Goal: Communication & Community: Answer question/provide support

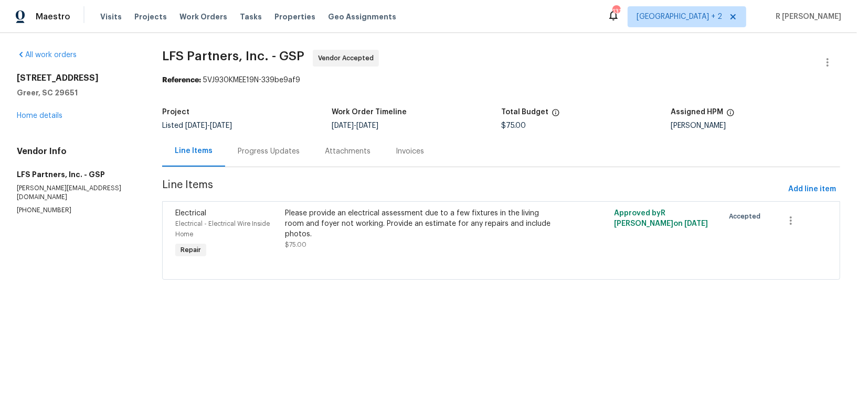
click at [265, 157] on div "Progress Updates" at bounding box center [268, 151] width 87 height 31
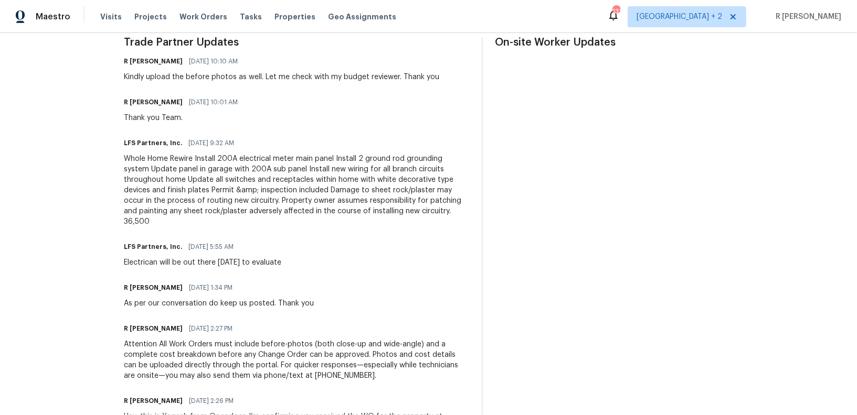
scroll to position [108, 0]
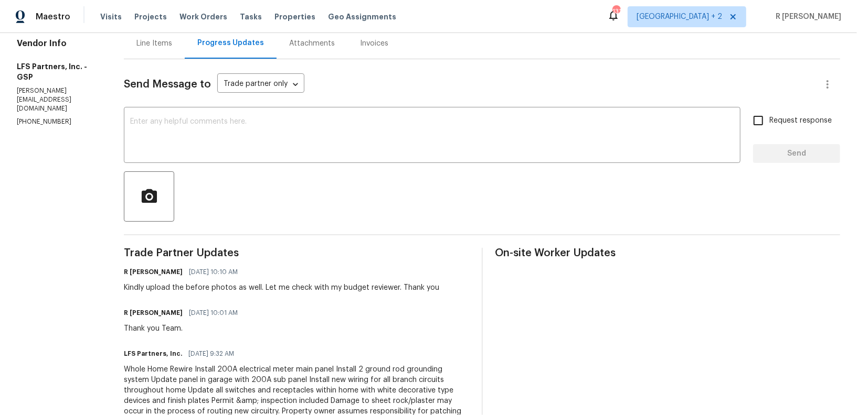
click at [151, 42] on div "Line Items" at bounding box center [154, 43] width 36 height 10
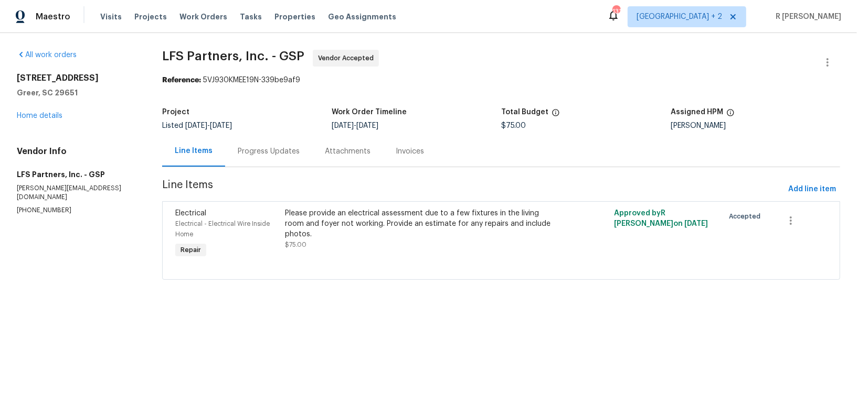
click at [268, 144] on div "Progress Updates" at bounding box center [268, 151] width 87 height 31
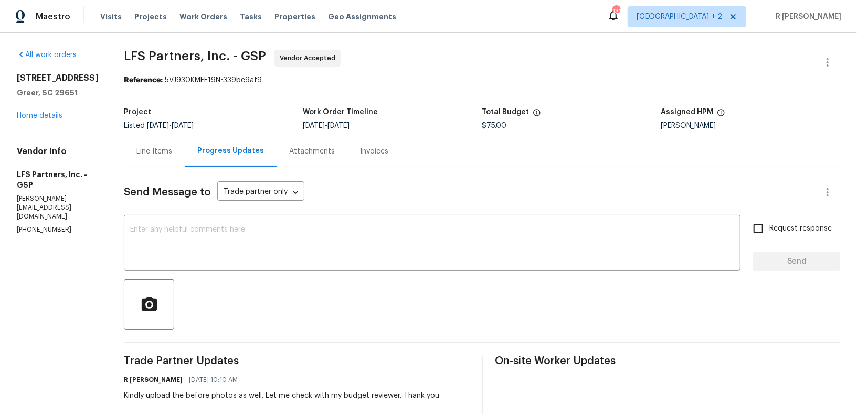
drag, startPoint x: 464, startPoint y: 220, endPoint x: 442, endPoint y: 317, distance: 99.5
click at [191, 232] on textarea at bounding box center [432, 244] width 604 height 37
click at [226, 263] on div "Hi Team, x ​" at bounding box center [432, 245] width 616 height 54
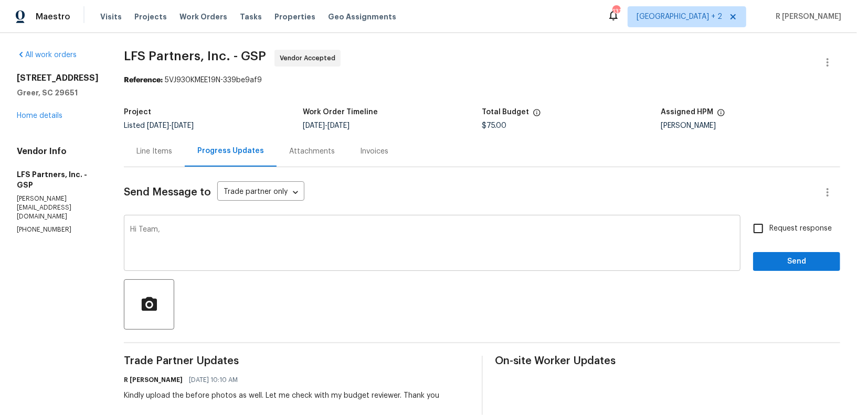
click at [226, 263] on div "Hi Team, x ​" at bounding box center [432, 245] width 616 height 54
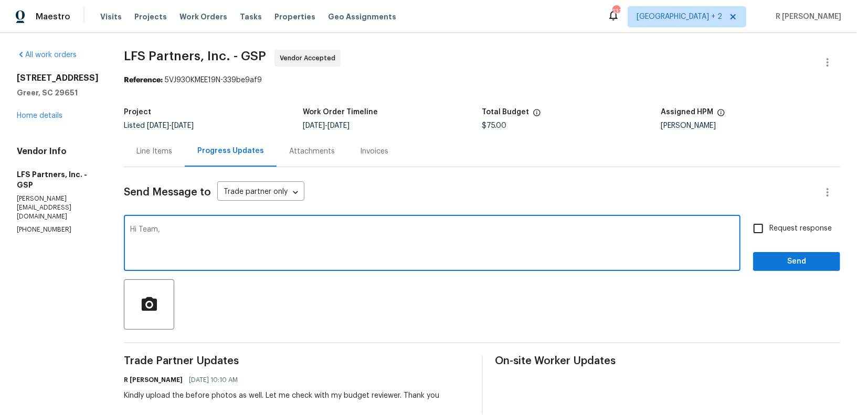
click at [226, 263] on div "Hi Team, x ​" at bounding box center [432, 245] width 616 height 54
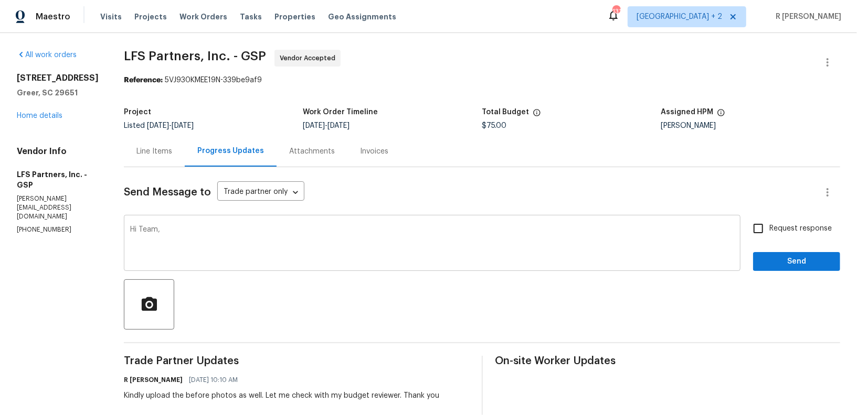
click at [226, 263] on div "Hi Team, x ​" at bounding box center [432, 245] width 616 height 54
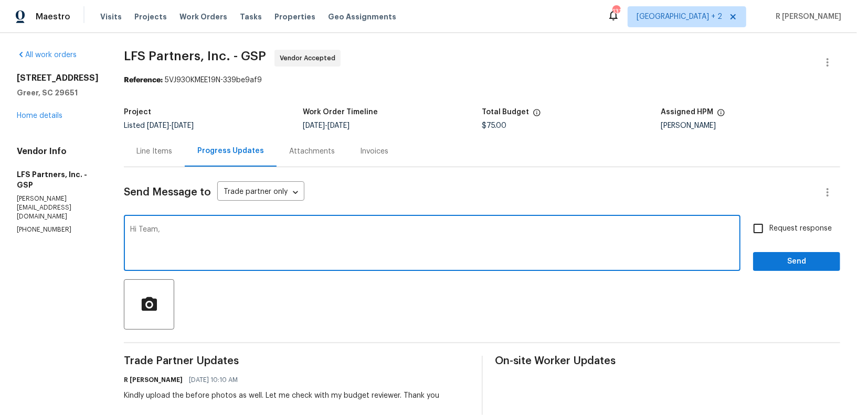
click at [212, 250] on textarea "Hi Team," at bounding box center [432, 244] width 604 height 37
paste textarea "Could you please diagnose only the two fixtures that are having issues and prov…"
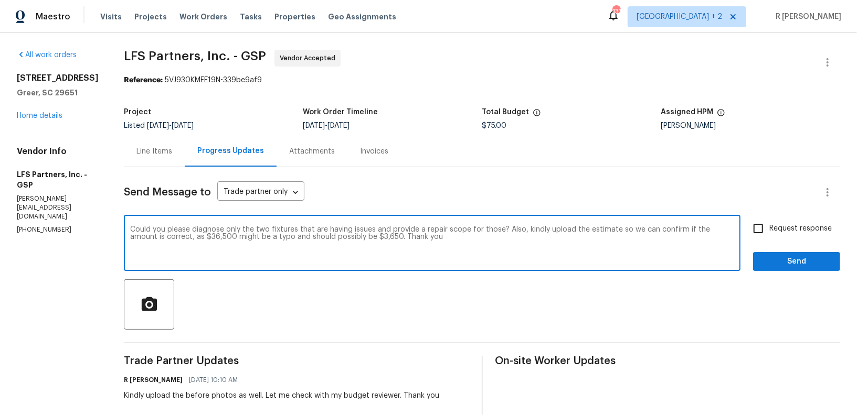
type textarea "Could you please diagnose only the two fixtures that are having issues and prov…"
click at [772, 234] on span "Request response" at bounding box center [800, 228] width 62 height 11
click at [769, 234] on input "Request response" at bounding box center [758, 229] width 22 height 22
checkbox input "true"
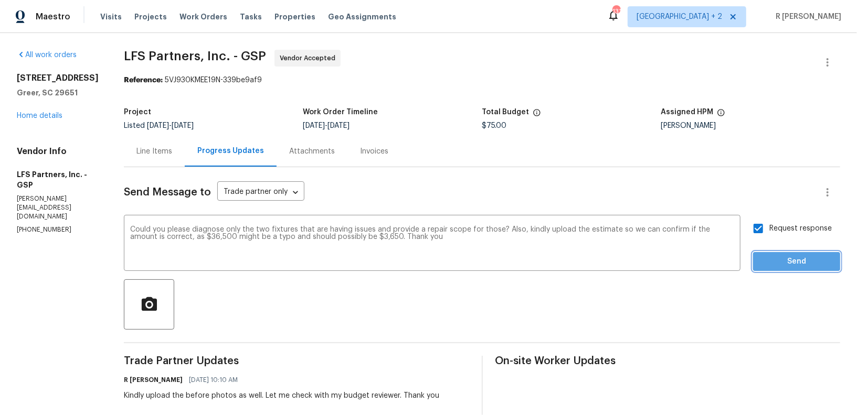
click at [777, 256] on span "Send" at bounding box center [796, 261] width 70 height 13
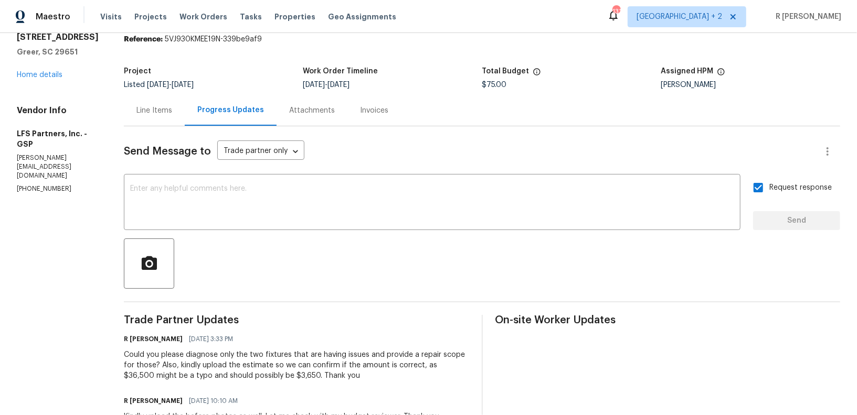
scroll to position [103, 0]
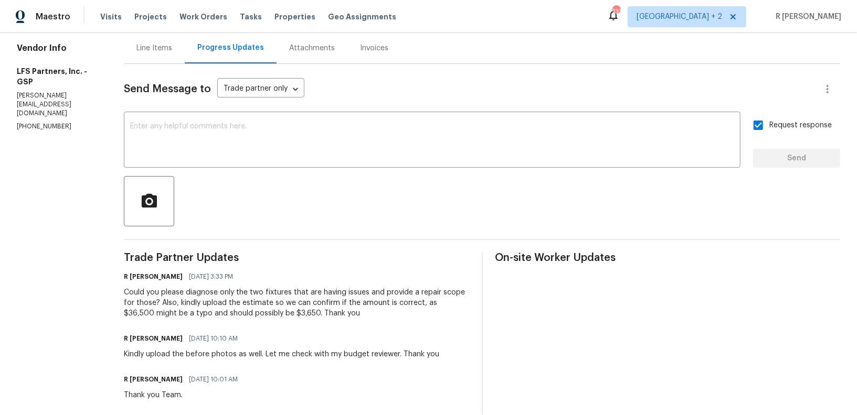
click at [205, 305] on div "Could you please diagnose only the two fixtures that are having issues and prov…" at bounding box center [296, 302] width 345 height 31
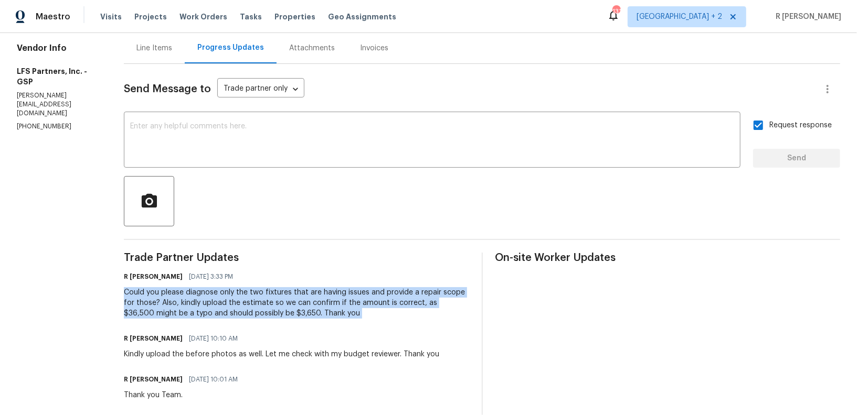
click at [205, 305] on div "Could you please diagnose only the two fixtures that are having issues and prov…" at bounding box center [296, 302] width 345 height 31
copy div "Could you please diagnose only the two fixtures that are having issues and prov…"
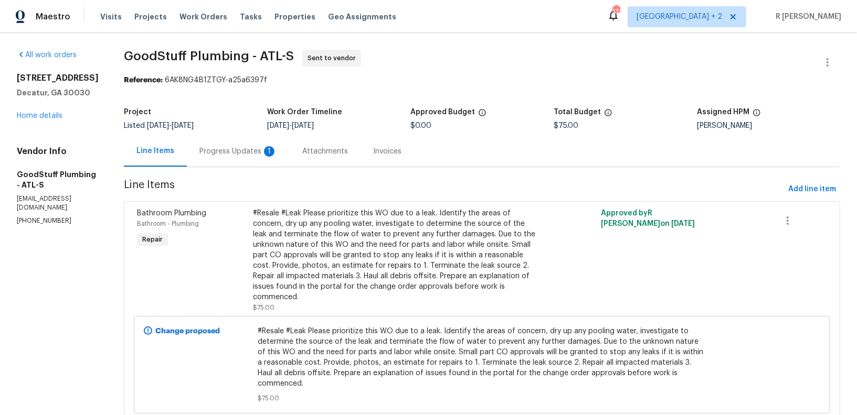
click at [263, 156] on div "Progress Updates 1" at bounding box center [238, 151] width 78 height 10
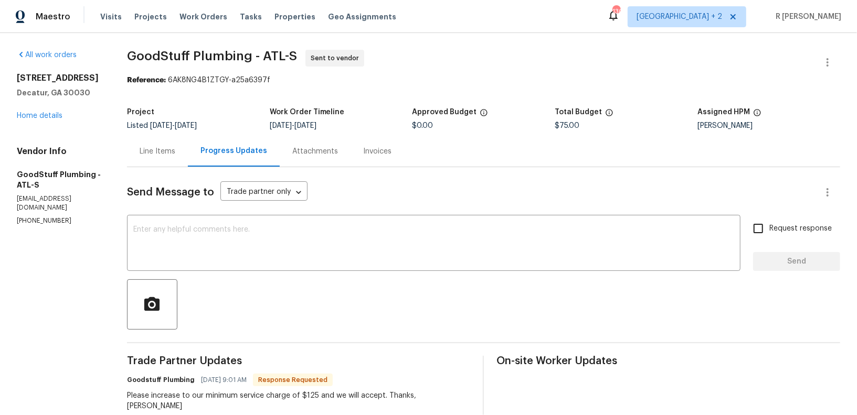
click at [168, 145] on div "Line Items" at bounding box center [157, 151] width 61 height 31
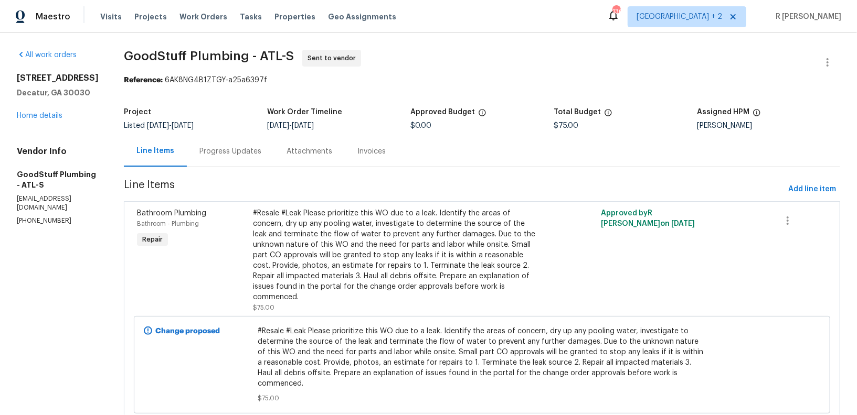
click at [335, 215] on div "#Resale #Leak Please prioritize this WO due to a leak. Identify the areas of co…" at bounding box center [395, 255] width 284 height 94
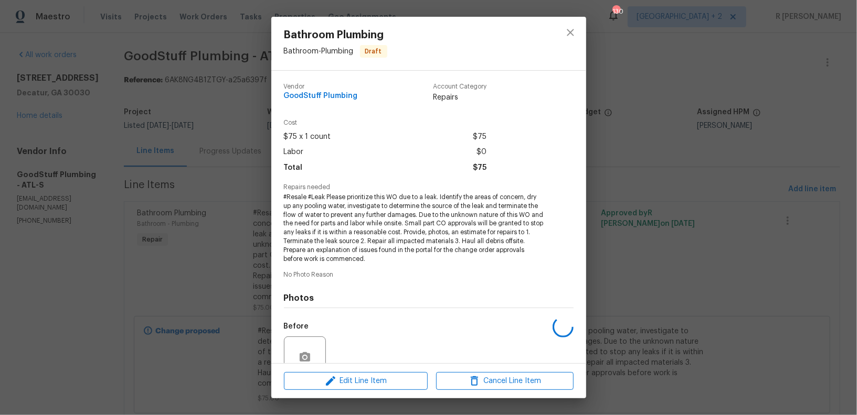
scroll to position [94, 0]
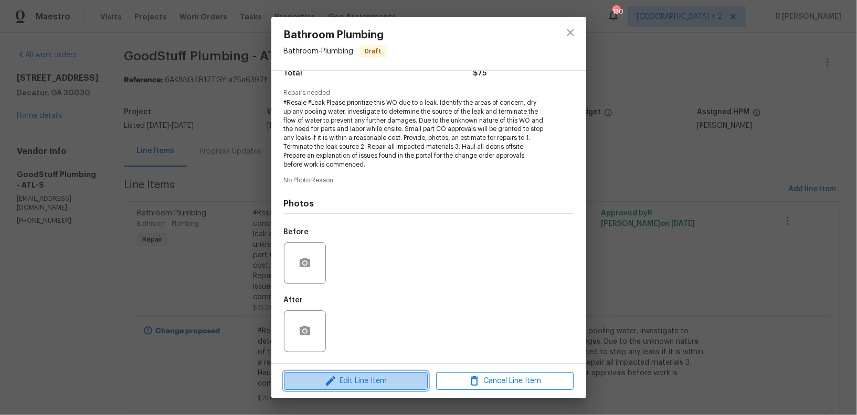
click at [341, 377] on span "Edit Line Item" at bounding box center [355, 381] width 137 height 13
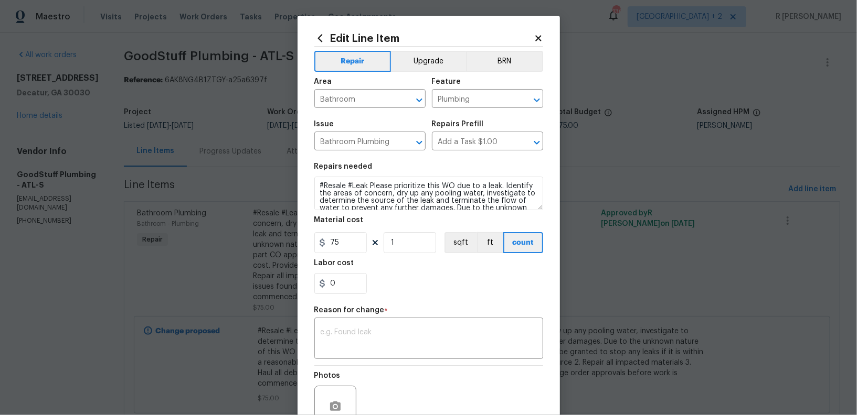
click at [349, 257] on section "Repairs needed #Resale #Leak Please prioritize this WO due to a leak. Identify …" at bounding box center [428, 229] width 229 height 144
click at [335, 239] on input "75" at bounding box center [340, 242] width 52 height 21
type input "125"
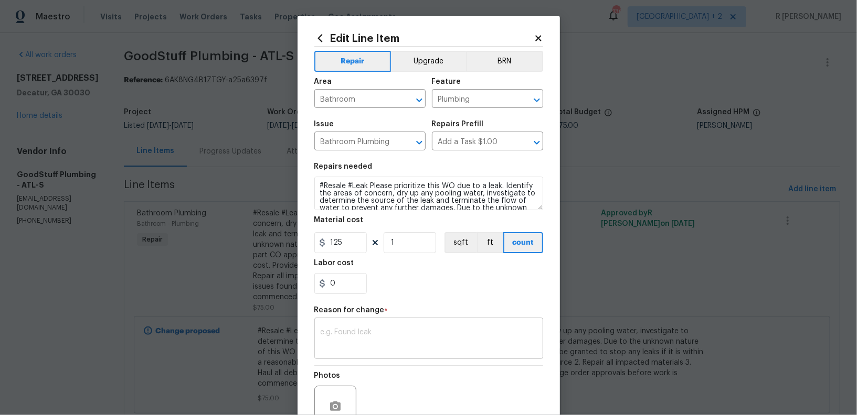
click at [358, 334] on textarea at bounding box center [428, 340] width 216 height 22
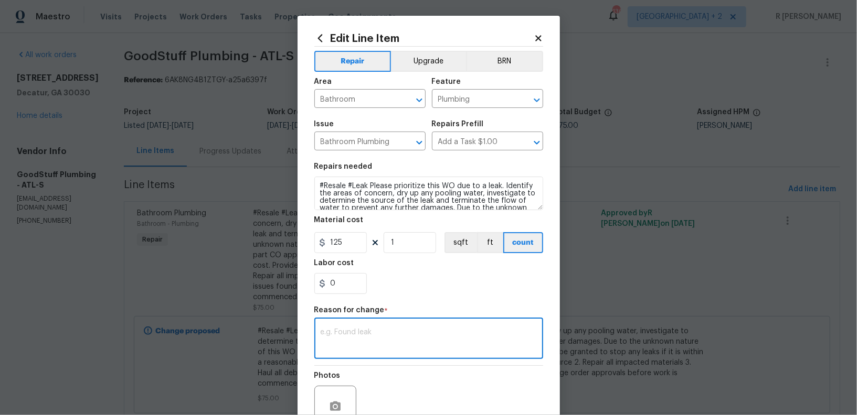
paste textarea "(YK) Updated per vendor’s final cost."
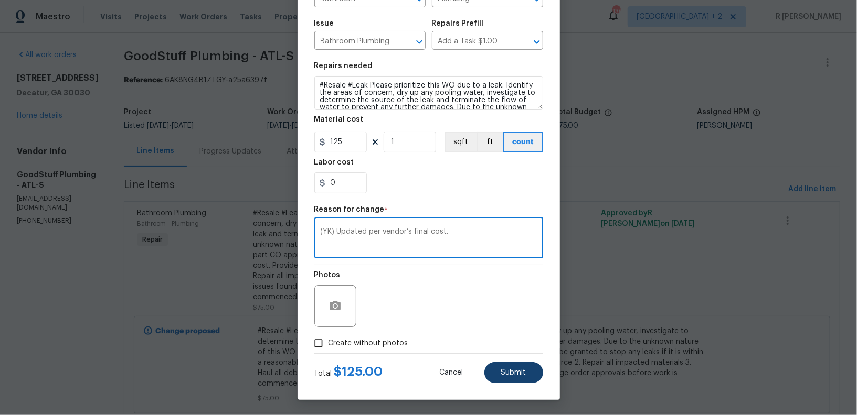
type textarea "(YK) Updated per vendor’s final cost."
click at [531, 371] on button "Submit" at bounding box center [513, 372] width 59 height 21
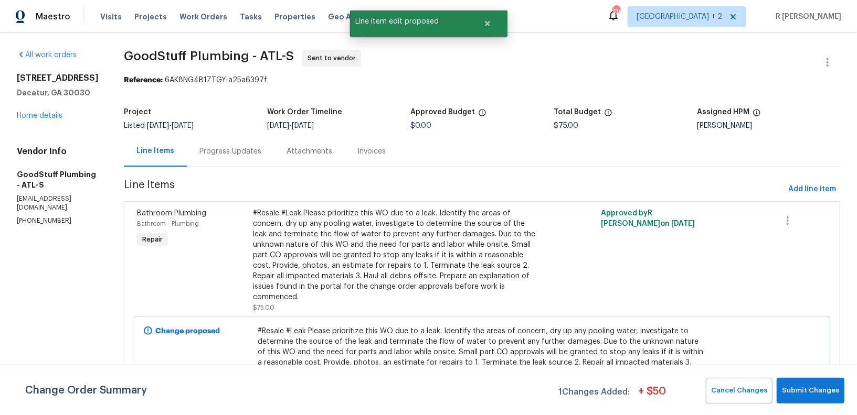
scroll to position [0, 0]
click at [254, 150] on div "Progress Updates" at bounding box center [230, 151] width 62 height 10
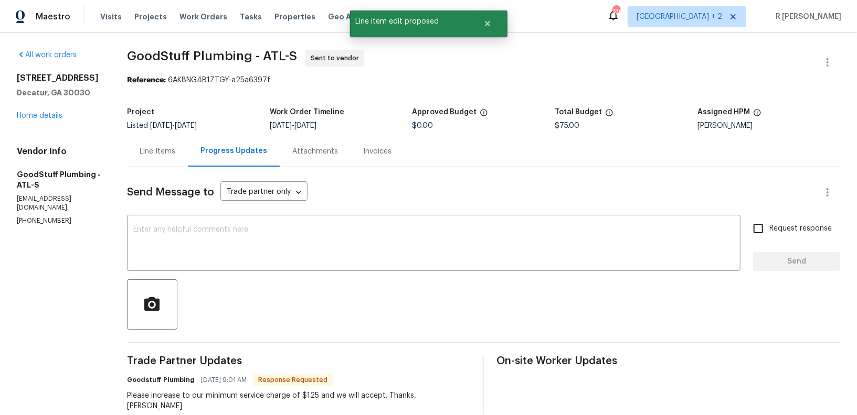
click at [254, 150] on div "Progress Updates" at bounding box center [233, 151] width 67 height 10
click at [175, 149] on div "Line Items" at bounding box center [158, 151] width 36 height 10
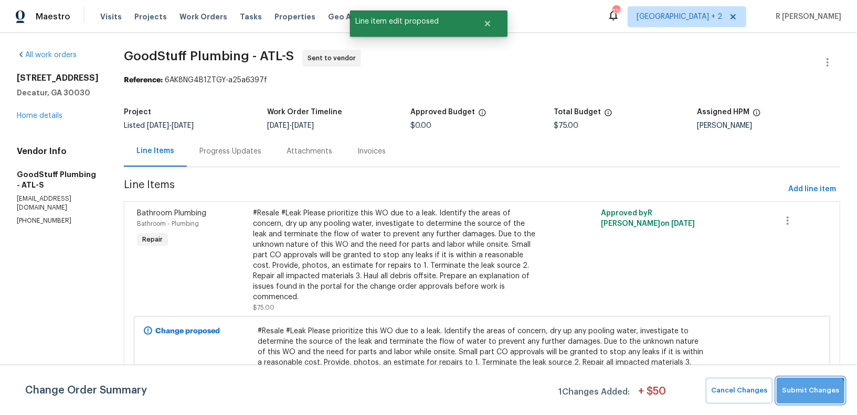
click at [806, 402] on button "Submit Changes" at bounding box center [810, 391] width 68 height 26
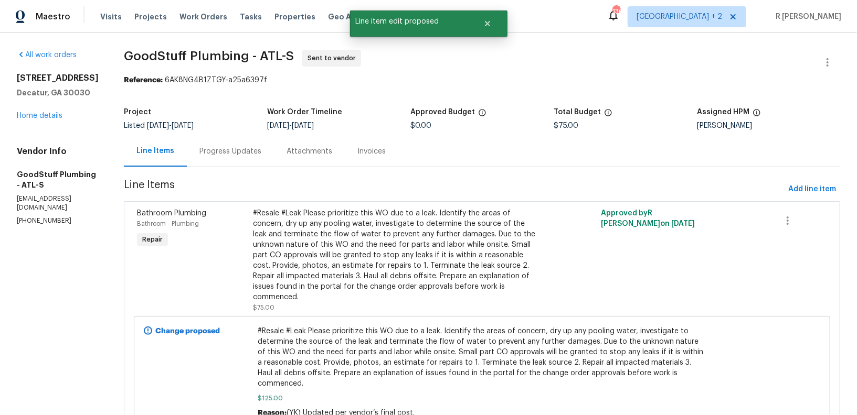
click at [261, 146] on div "Progress Updates" at bounding box center [230, 151] width 62 height 10
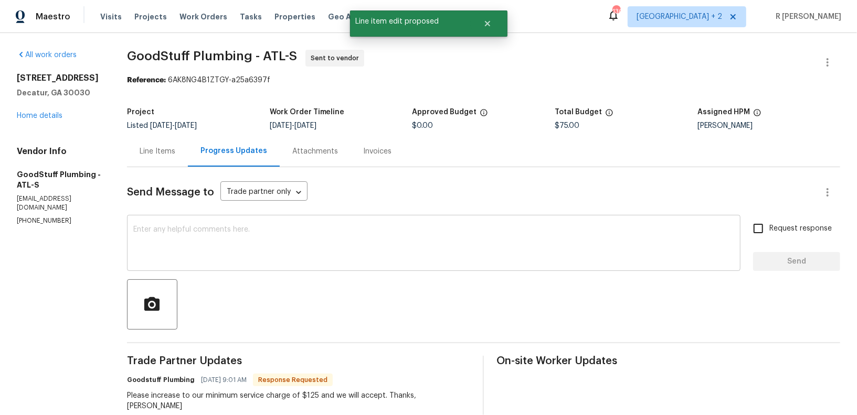
click at [328, 252] on textarea at bounding box center [433, 244] width 601 height 37
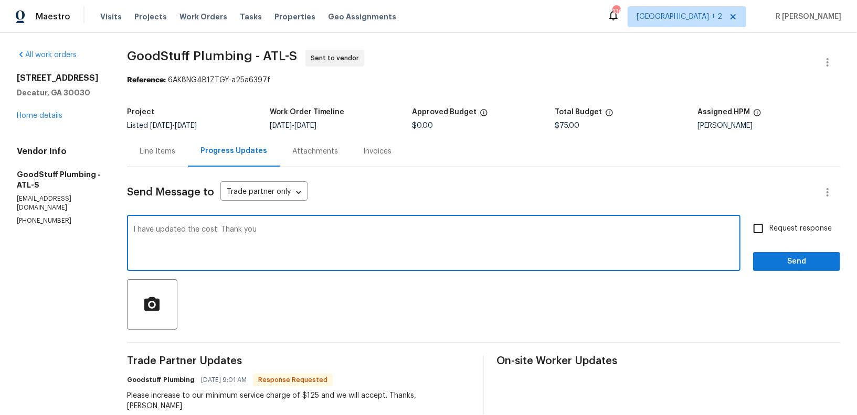
type textarea "I have updated the cost. Thank you"
click at [802, 231] on span "Request response" at bounding box center [800, 228] width 62 height 11
click at [769, 231] on input "Request response" at bounding box center [758, 229] width 22 height 22
checkbox input "true"
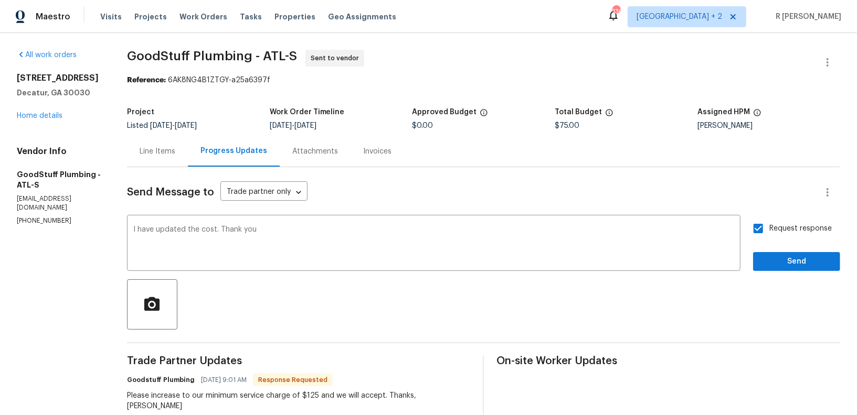
click at [793, 275] on div "Send Message to Trade partner only Trade partner only ​ I have updated the cost…" at bounding box center [483, 368] width 713 height 402
click at [777, 260] on span "Send" at bounding box center [796, 261] width 70 height 13
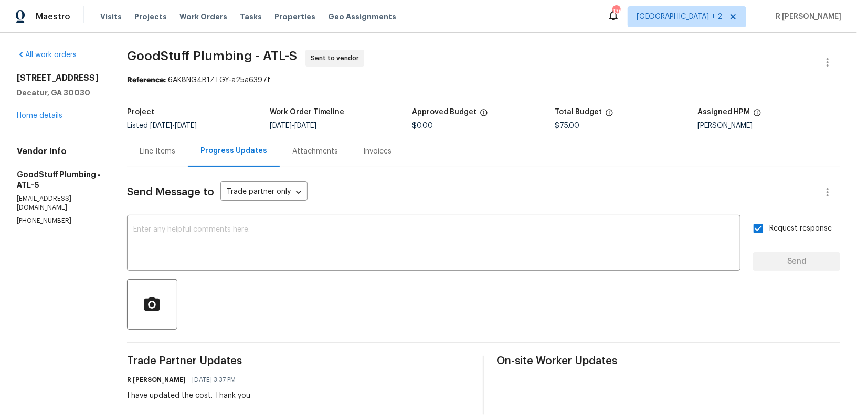
click at [175, 152] on div "Line Items" at bounding box center [158, 151] width 36 height 10
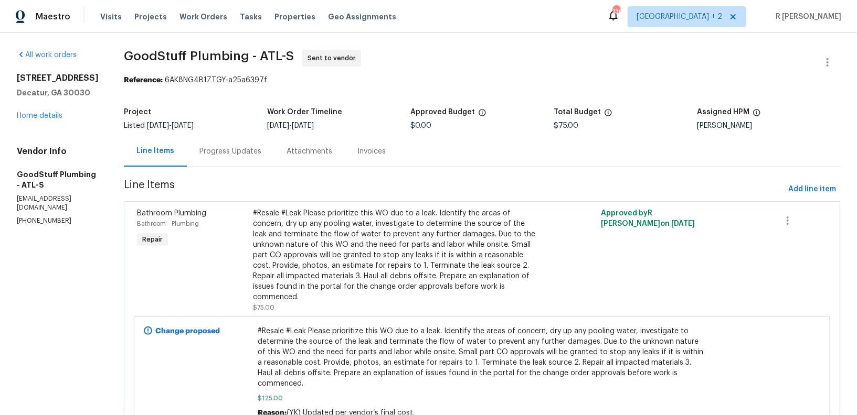
click at [238, 144] on div "Progress Updates" at bounding box center [230, 151] width 87 height 31
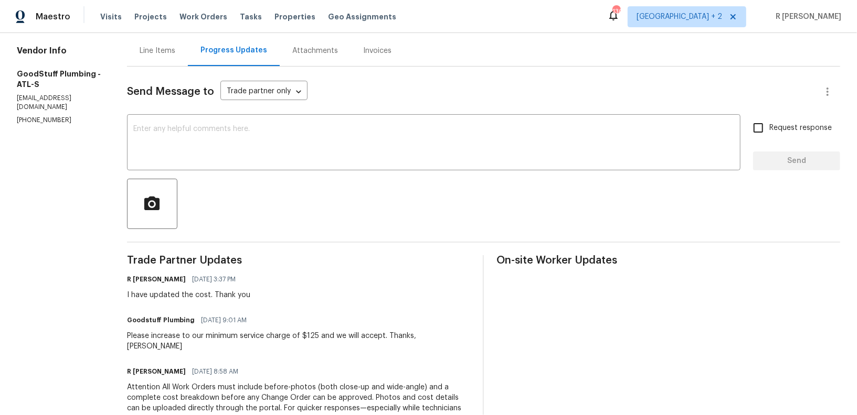
scroll to position [200, 0]
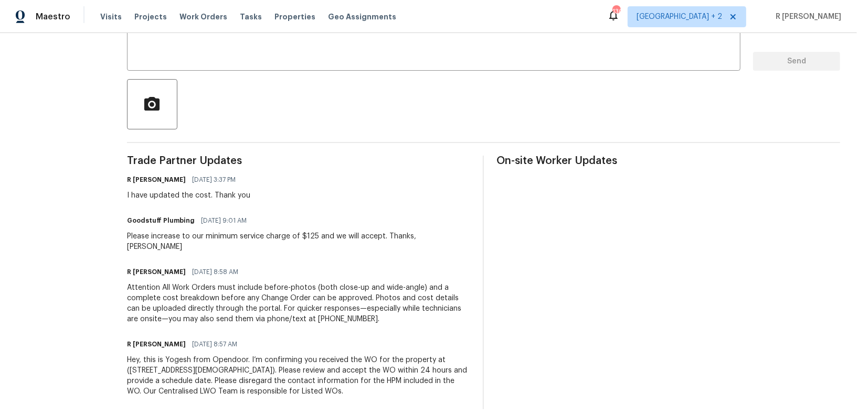
click at [241, 237] on div "Please increase to our minimum service charge of $125 and we will accept. Thank…" at bounding box center [299, 241] width 344 height 21
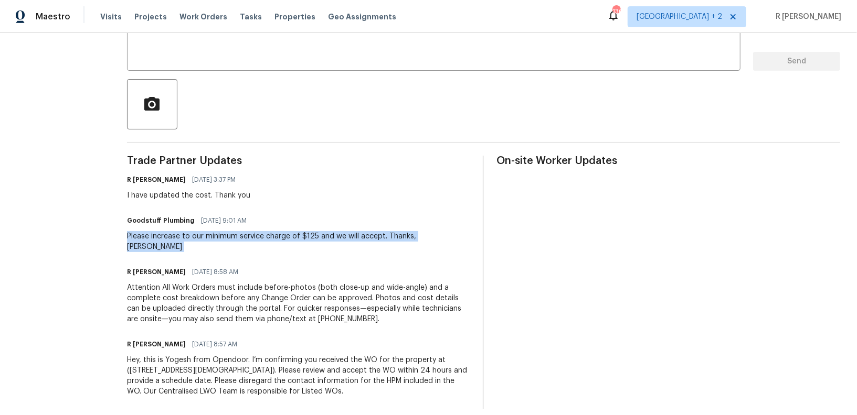
click at [241, 237] on div "Please increase to our minimum service charge of $125 and we will accept. Thank…" at bounding box center [299, 241] width 344 height 21
copy div "Please increase to our minimum service charge of $125 and we will accept. Thank…"
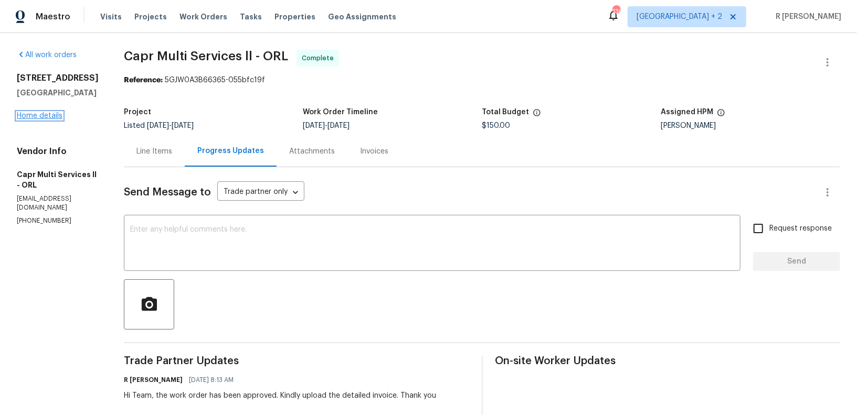
click at [39, 116] on link "Home details" at bounding box center [40, 115] width 46 height 7
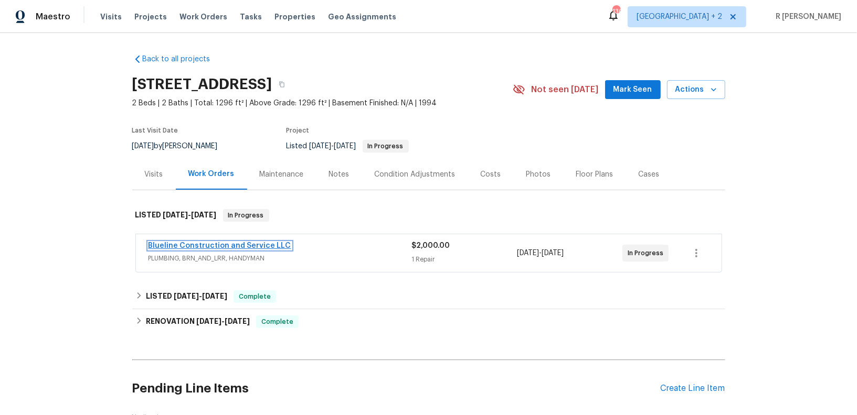
click at [220, 244] on link "Blueline Construction and Service LLC" at bounding box center [219, 245] width 143 height 7
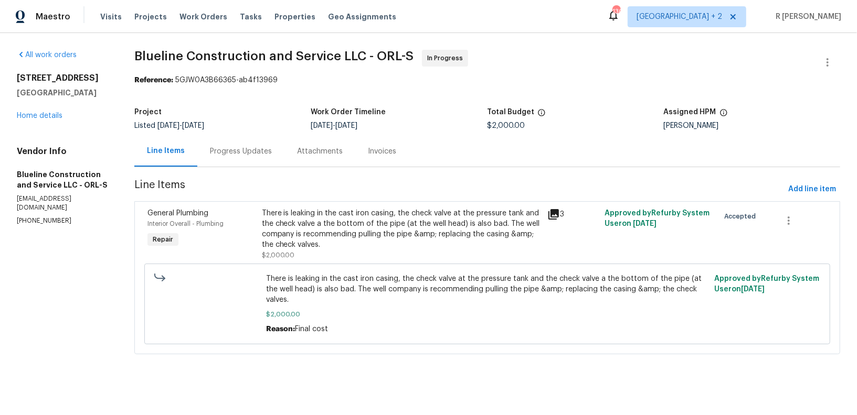
click at [272, 148] on div "Progress Updates" at bounding box center [241, 151] width 62 height 10
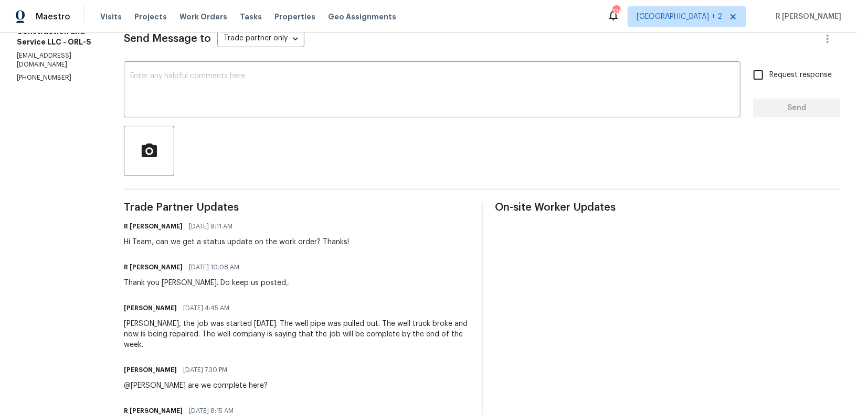
scroll to position [237, 0]
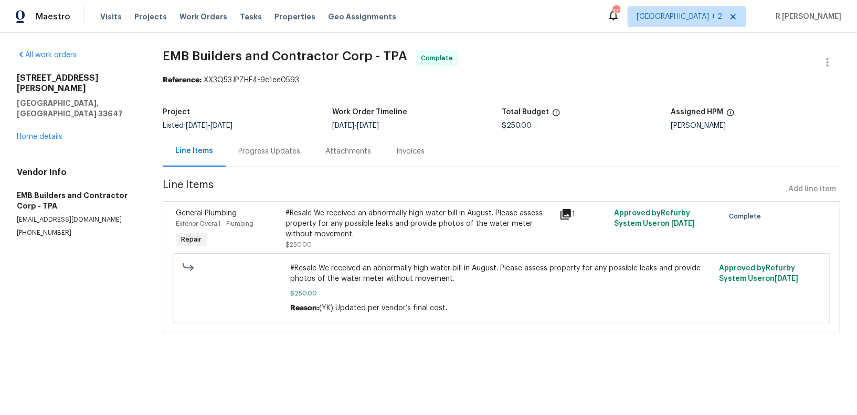
click at [13, 120] on div "All work orders [STREET_ADDRESS][PERSON_NAME] Home details Vendor Info EMB Buil…" at bounding box center [428, 198] width 857 height 330
click at [26, 133] on link "Home details" at bounding box center [40, 136] width 46 height 7
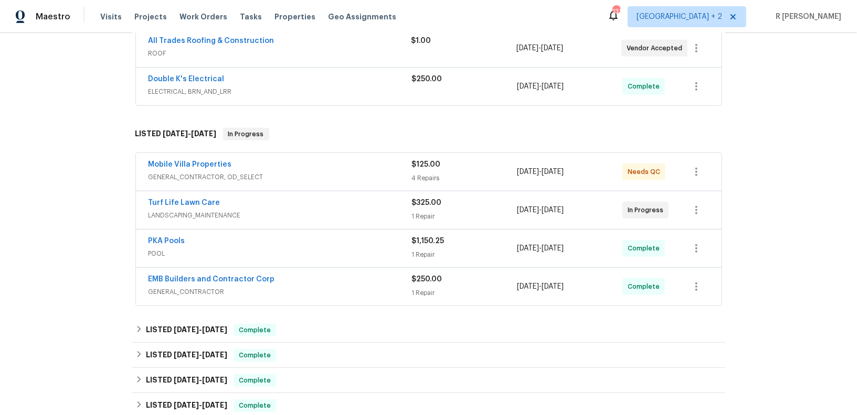
scroll to position [372, 0]
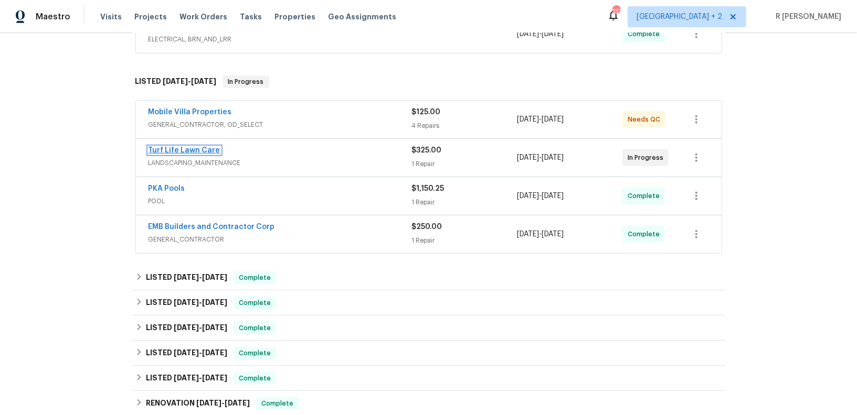
click at [179, 147] on link "Turf Life Lawn Care" at bounding box center [184, 150] width 72 height 7
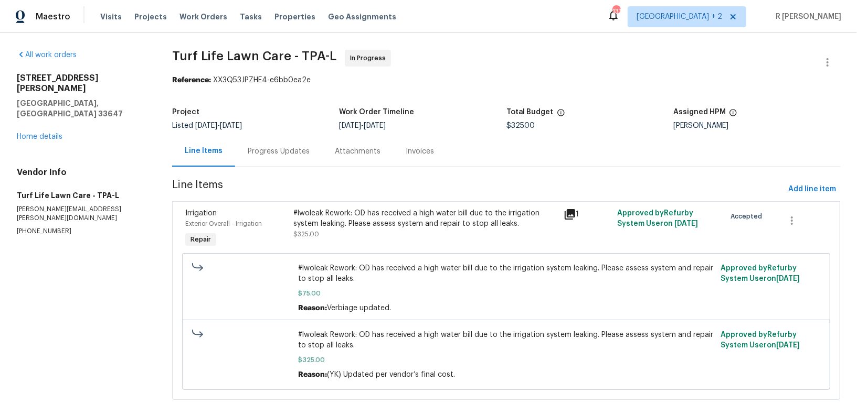
click at [265, 149] on div "Progress Updates" at bounding box center [279, 151] width 62 height 10
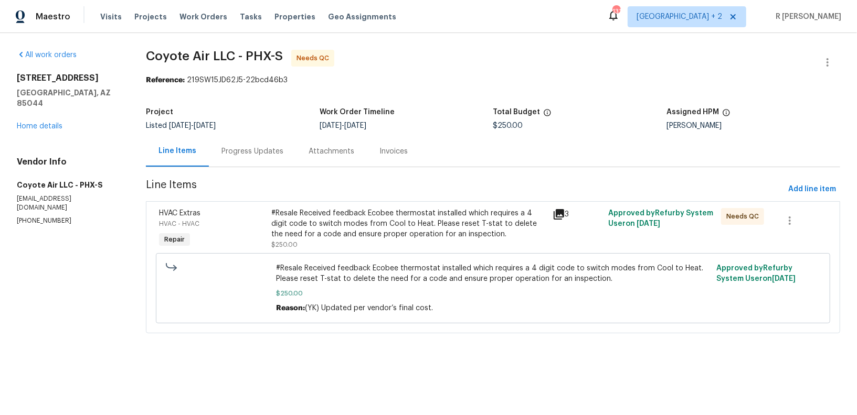
click at [260, 151] on div "Progress Updates" at bounding box center [252, 151] width 62 height 10
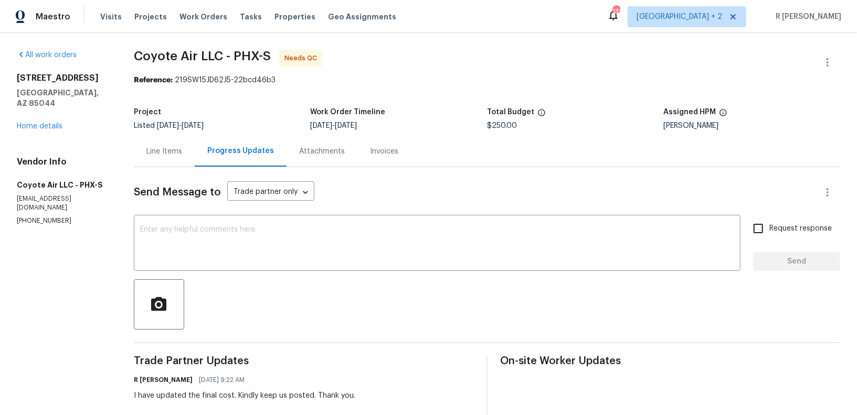
click at [167, 149] on div "Line Items" at bounding box center [164, 151] width 36 height 10
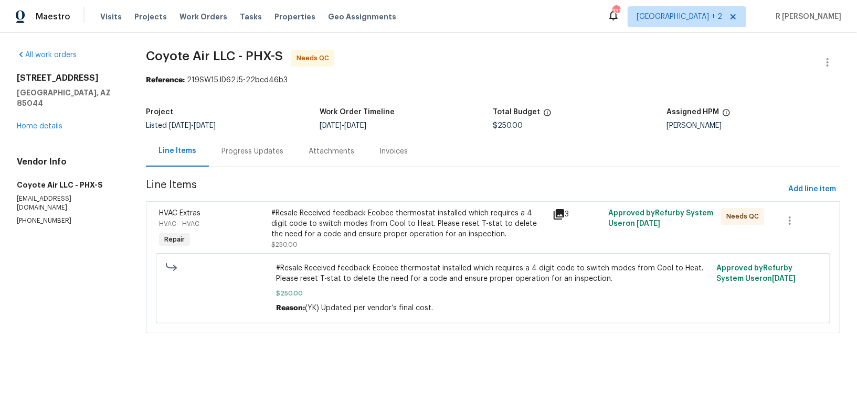
click at [367, 226] on div "#Resale Received feedback Ecobee thermostat installed which requires a 4 digit …" at bounding box center [408, 223] width 274 height 31
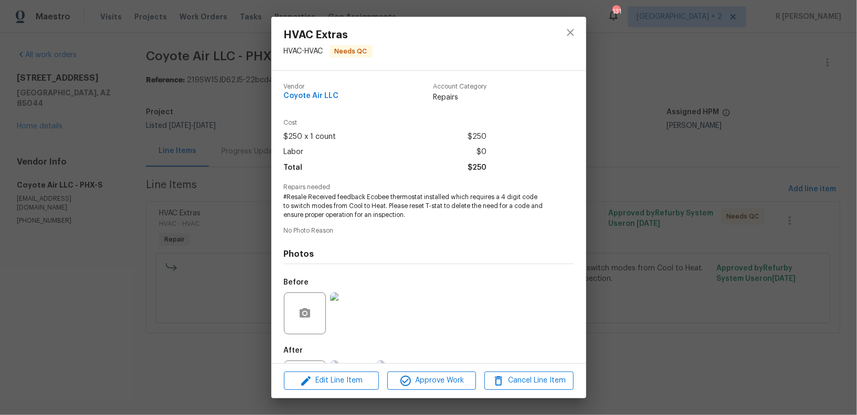
scroll to position [50, 0]
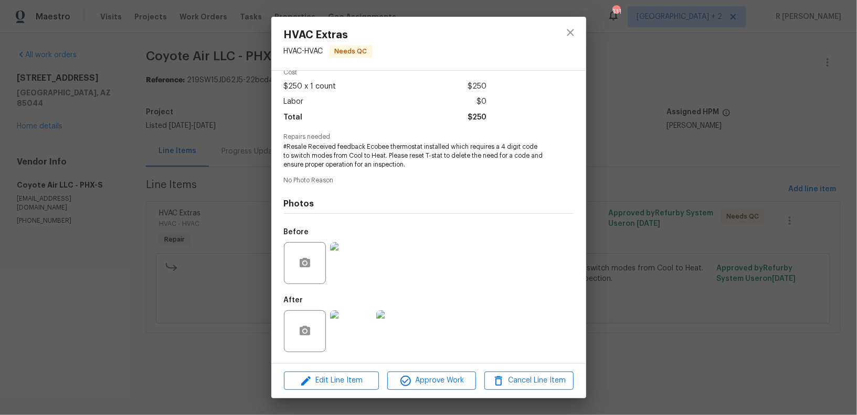
click at [328, 254] on div at bounding box center [351, 263] width 46 height 55
click at [346, 258] on img at bounding box center [351, 263] width 42 height 42
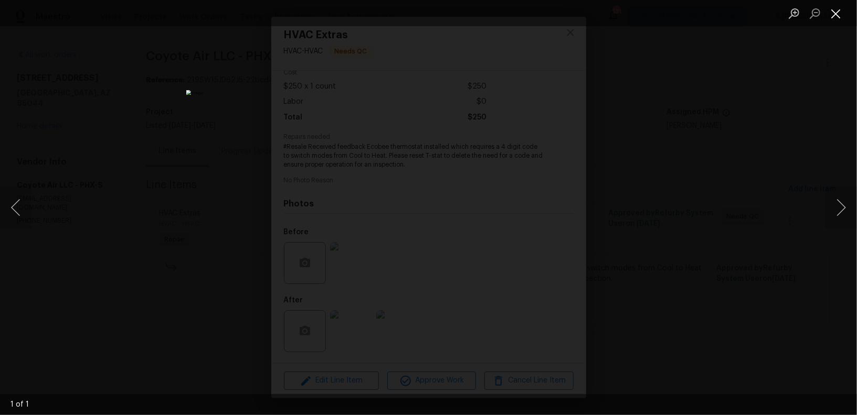
click at [837, 18] on button "Close lightbox" at bounding box center [835, 13] width 21 height 18
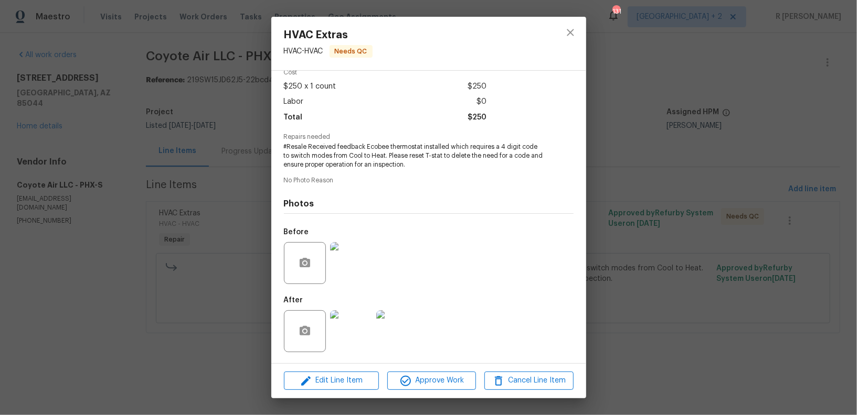
click at [348, 327] on img at bounding box center [351, 332] width 42 height 42
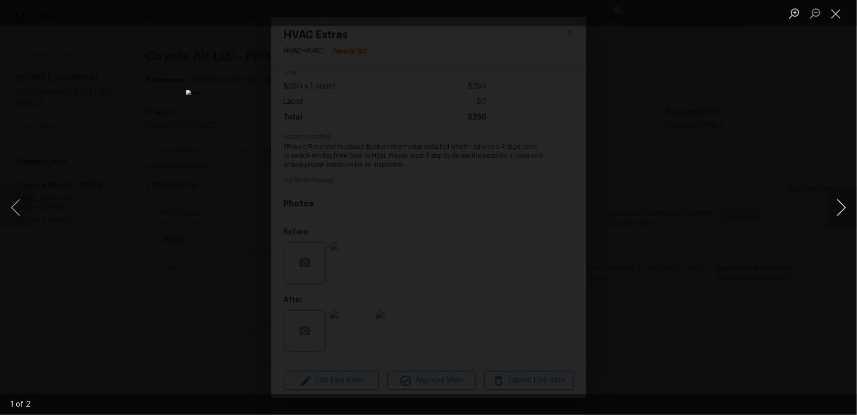
click at [829, 191] on button "Next image" at bounding box center [840, 208] width 31 height 42
click at [837, 8] on button "Close lightbox" at bounding box center [835, 13] width 21 height 18
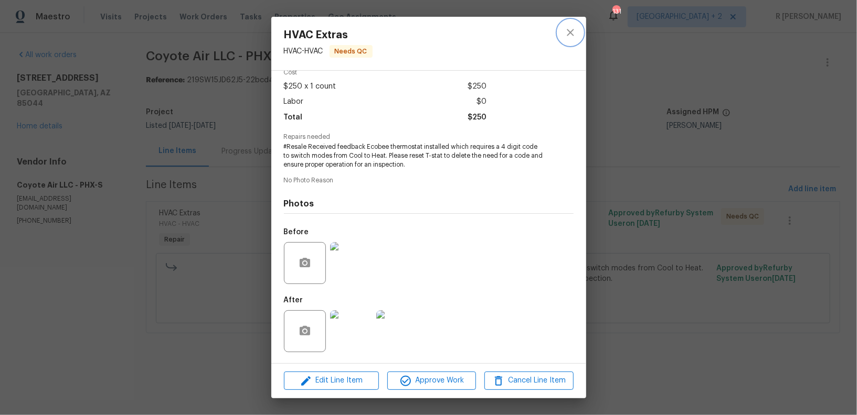
click at [576, 29] on icon "close" at bounding box center [570, 32] width 13 height 13
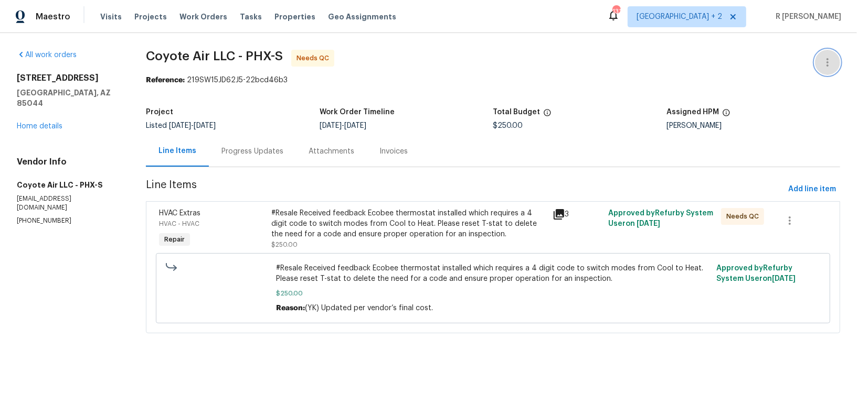
click at [828, 58] on icon "button" at bounding box center [827, 62] width 13 height 13
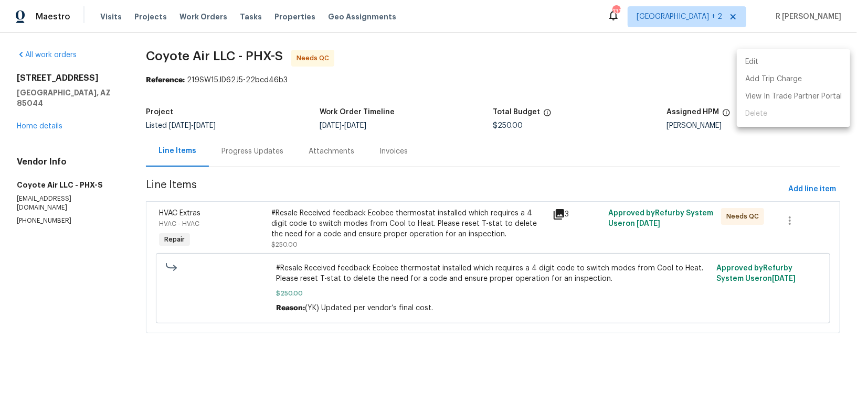
click at [766, 59] on li "Edit" at bounding box center [792, 62] width 113 height 17
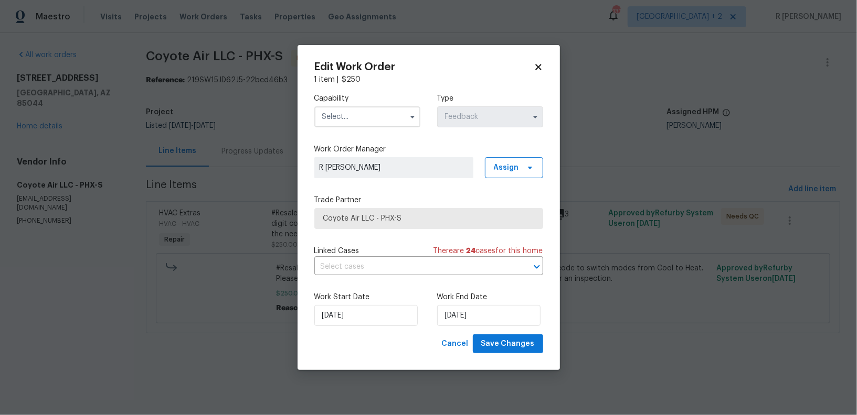
click at [342, 107] on input "text" at bounding box center [367, 116] width 106 height 21
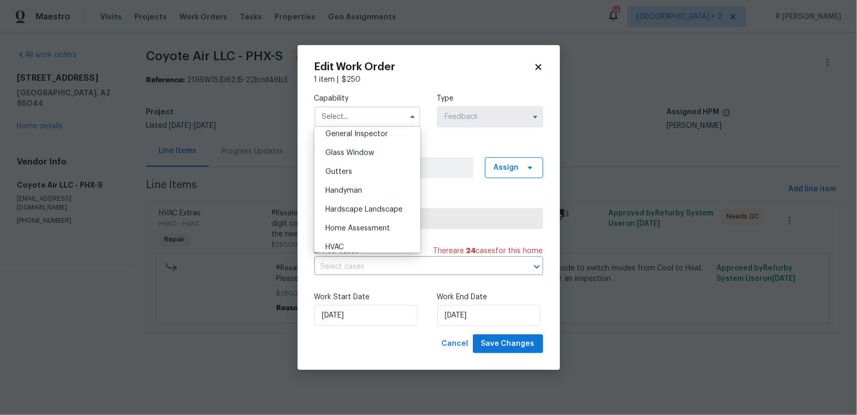
scroll to position [528, 0]
click at [335, 241] on span "HVAC" at bounding box center [334, 244] width 18 height 7
type input "HVAC"
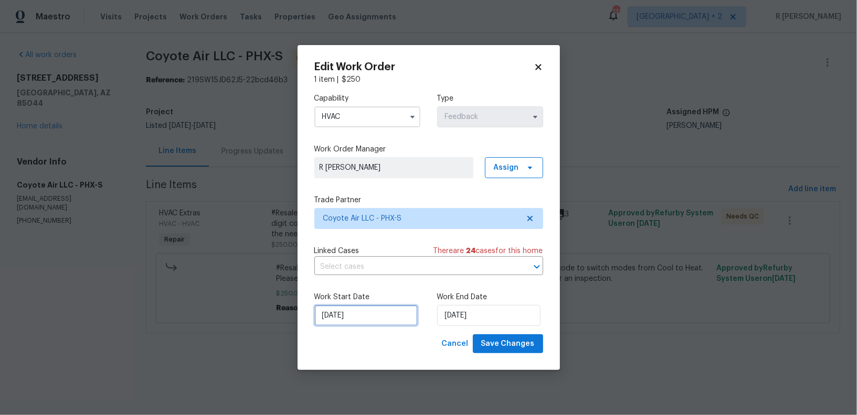
click at [334, 325] on input "17/09/2025" at bounding box center [365, 315] width 103 height 21
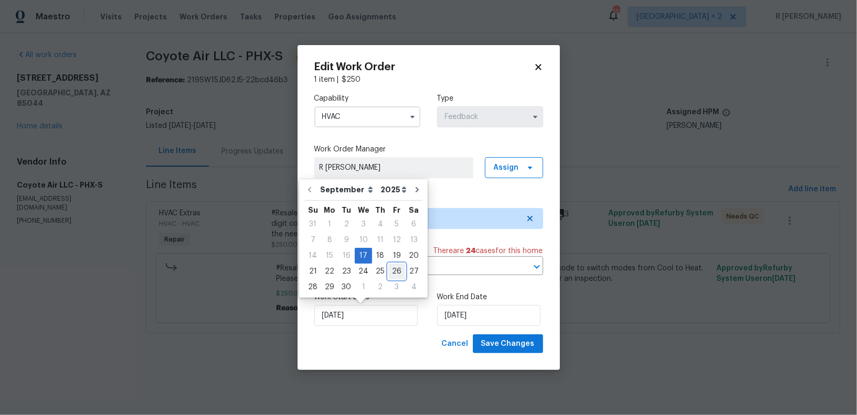
click at [393, 264] on div "26" at bounding box center [396, 271] width 17 height 15
type input "26/09/2025"
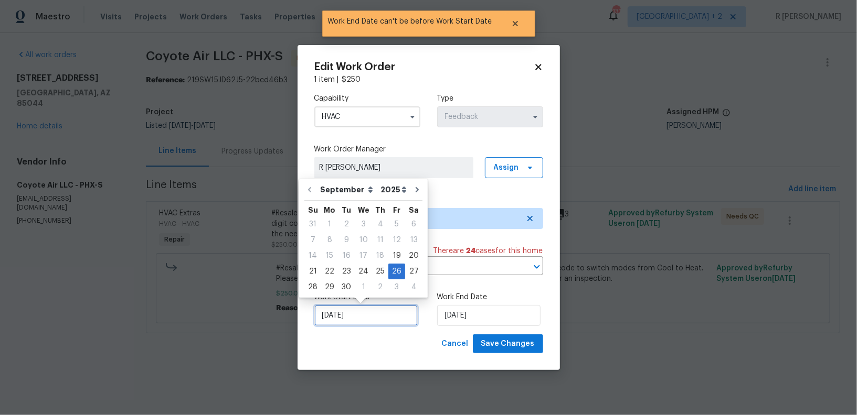
click at [349, 317] on input "26/09/2025" at bounding box center [365, 315] width 103 height 21
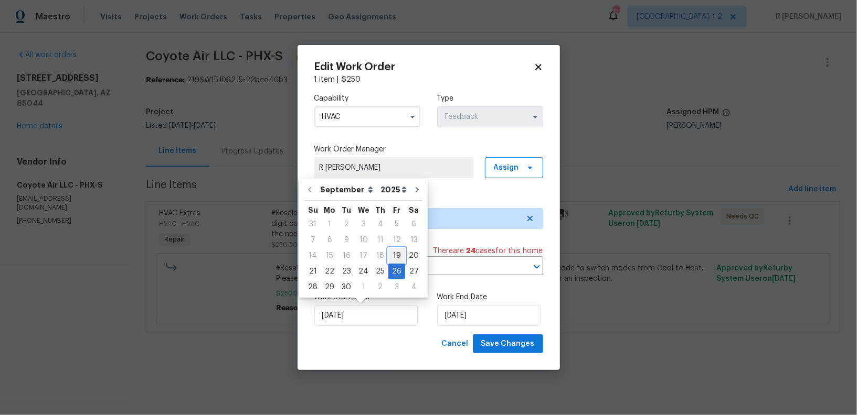
click at [394, 253] on div "19" at bounding box center [396, 256] width 17 height 15
type input "19/09/2025"
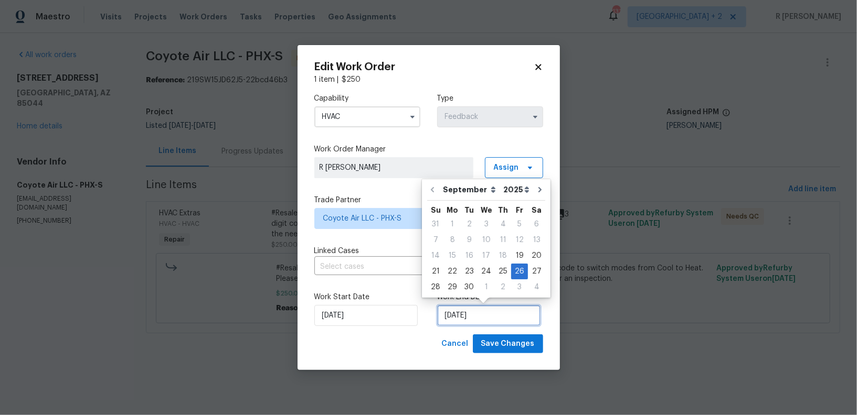
click at [458, 315] on input "26/09/2025" at bounding box center [488, 315] width 103 height 21
click at [515, 255] on div "19" at bounding box center [519, 256] width 17 height 15
type input "19/09/2025"
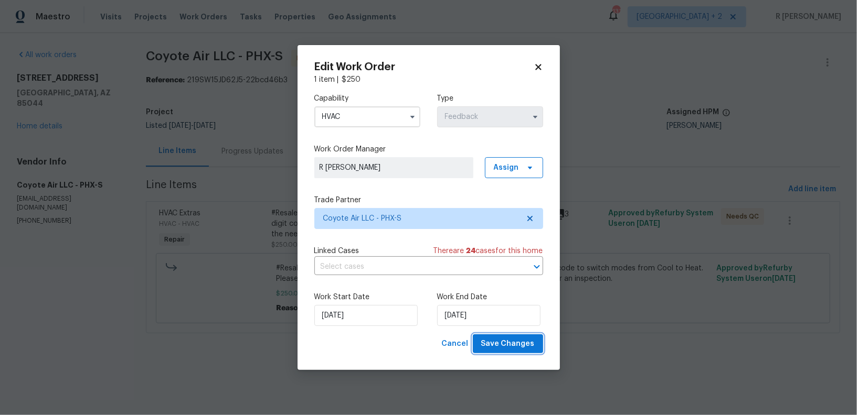
click at [506, 343] on span "Save Changes" at bounding box center [508, 344] width 54 height 13
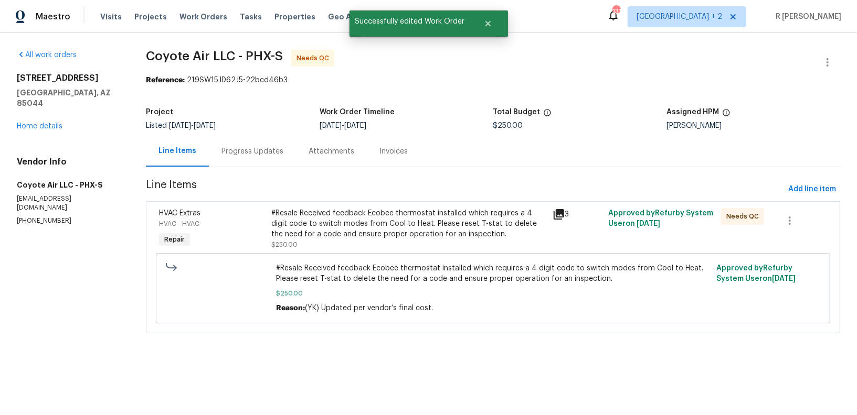
click at [395, 241] on div "#Resale Received feedback Ecobee thermostat installed which requires a 4 digit …" at bounding box center [408, 229] width 274 height 42
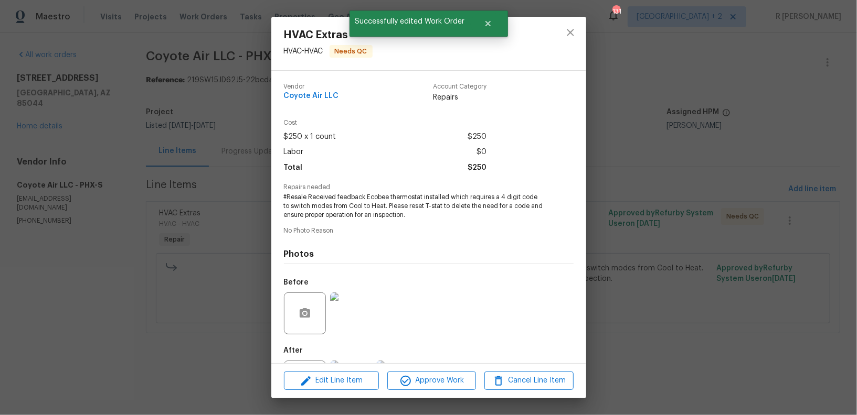
scroll to position [50, 0]
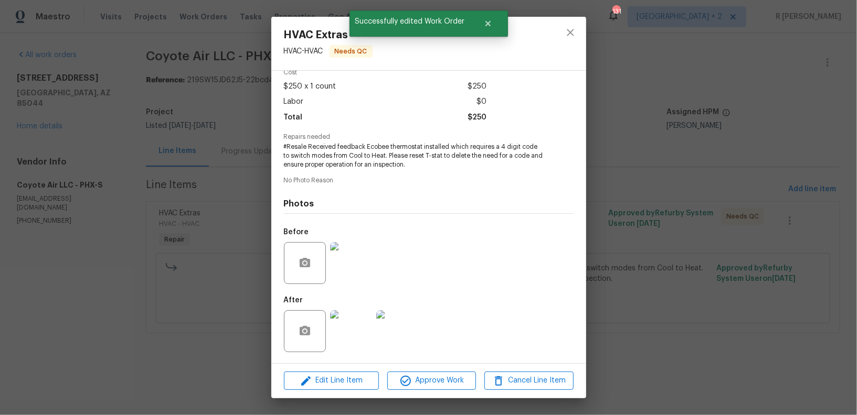
click at [437, 366] on div "Edit Line Item Approve Work Cancel Line Item" at bounding box center [428, 381] width 315 height 35
click at [437, 376] on span "Approve Work" at bounding box center [431, 381] width 82 height 13
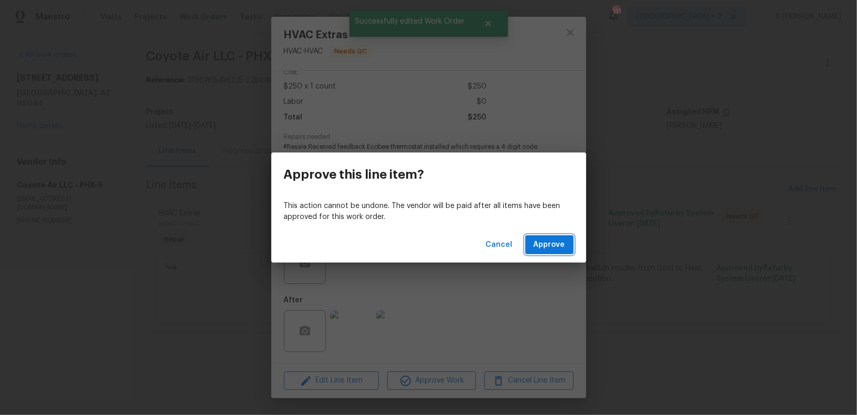
click at [557, 241] on span "Approve" at bounding box center [548, 245] width 31 height 13
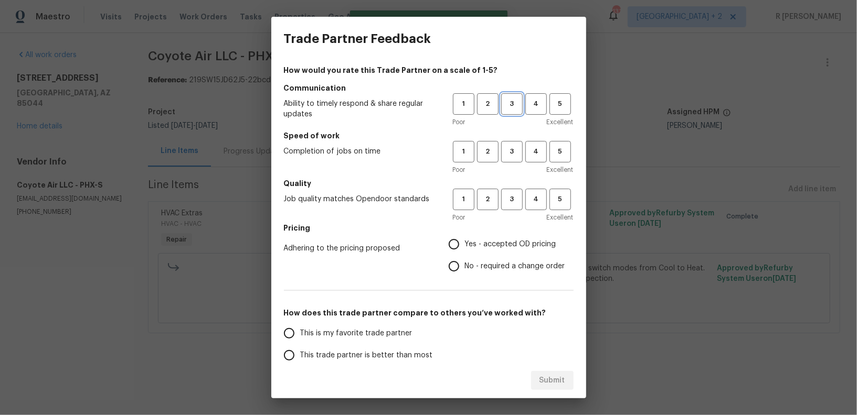
click at [507, 108] on span "3" at bounding box center [511, 104] width 19 height 12
click at [510, 108] on span "3" at bounding box center [511, 104] width 20 height 12
click at [513, 174] on div "Poor Excellent" at bounding box center [513, 170] width 121 height 10
click at [532, 113] on button "4" at bounding box center [536, 104] width 22 height 22
click at [535, 144] on button "4" at bounding box center [536, 152] width 22 height 22
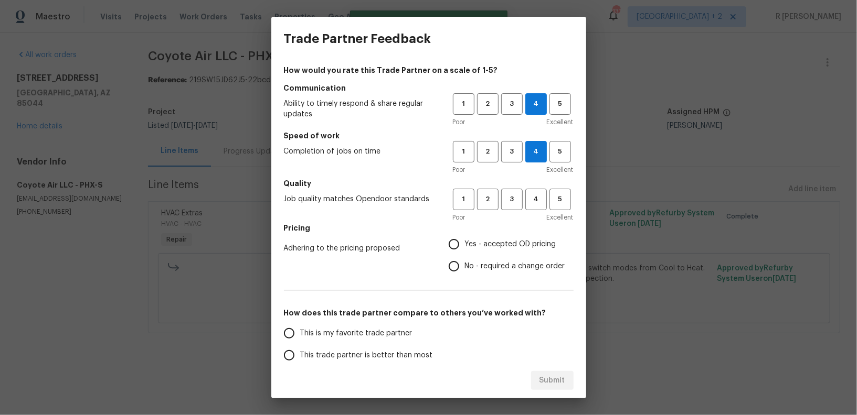
click at [530, 185] on h5 "Quality" at bounding box center [429, 183] width 290 height 10
click at [530, 204] on span "4" at bounding box center [535, 200] width 19 height 12
click at [484, 272] on label "No - required a change order" at bounding box center [504, 266] width 122 height 22
click at [465, 272] on input "No - required a change order" at bounding box center [454, 266] width 22 height 22
radio input "true"
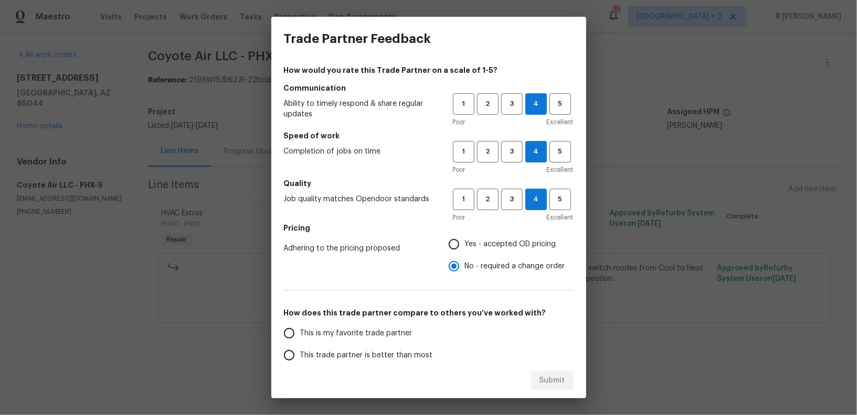
click at [366, 351] on span "This trade partner is better than most" at bounding box center [366, 355] width 133 height 11
click at [300, 351] on input "This trade partner is better than most" at bounding box center [289, 356] width 22 height 22
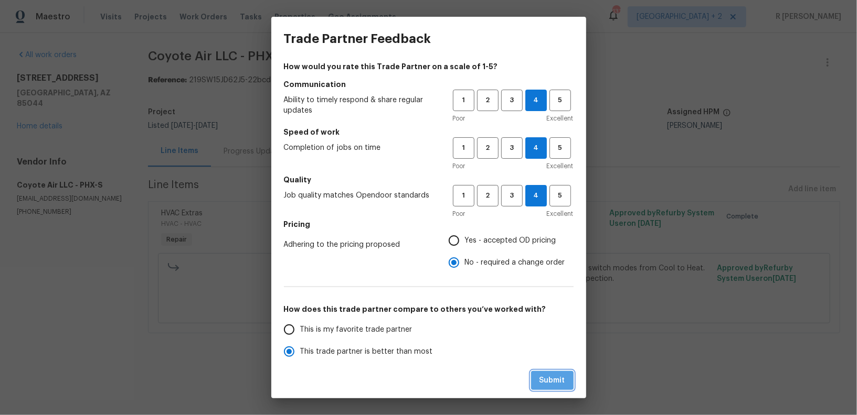
click at [558, 381] on span "Submit" at bounding box center [552, 381] width 26 height 13
radio input "true"
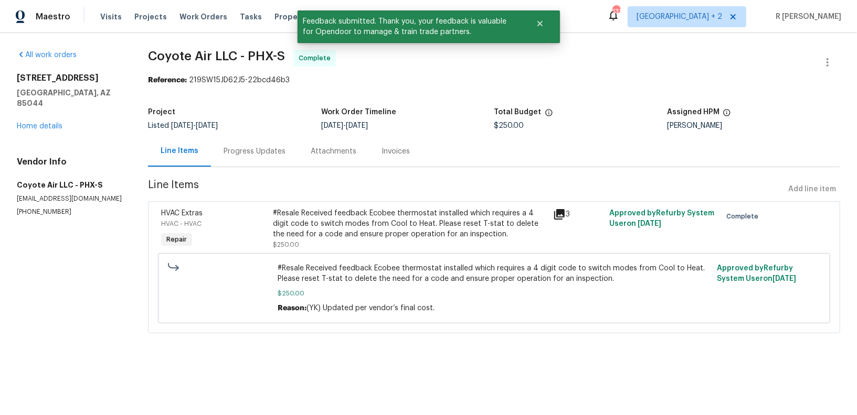
click at [263, 158] on div "Progress Updates" at bounding box center [254, 151] width 87 height 31
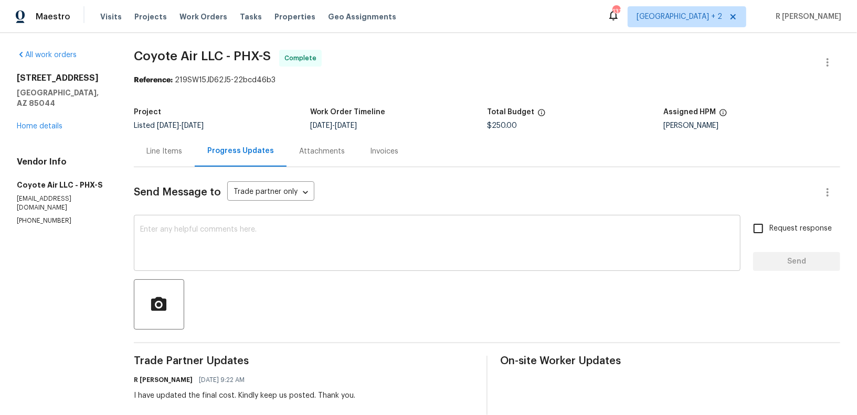
click at [359, 241] on textarea at bounding box center [437, 244] width 594 height 37
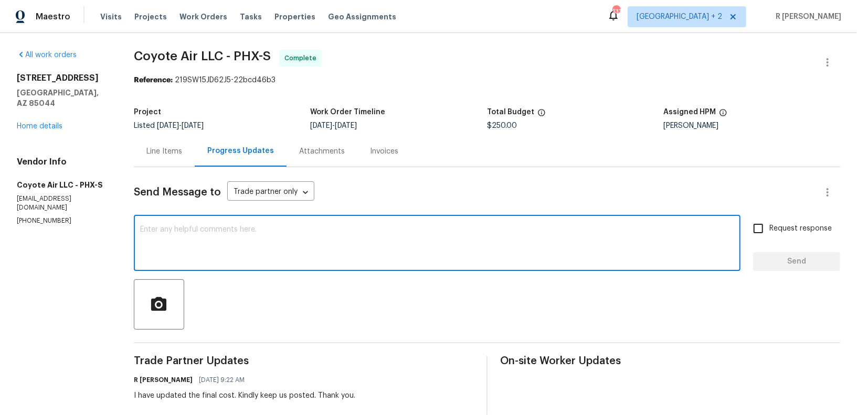
paste textarea "Hi Team, the work order has been approved. Kindly upload the detailed invoice. …"
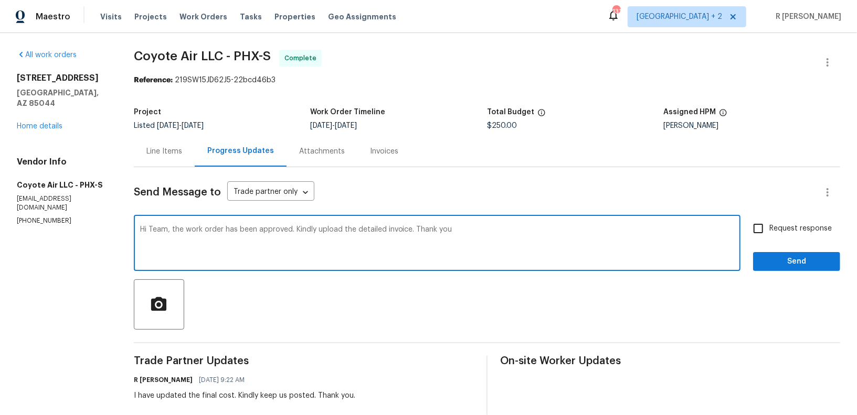
type textarea "Hi Team, the work order has been approved. Kindly upload the detailed invoice. …"
click at [809, 231] on span "Request response" at bounding box center [800, 228] width 62 height 11
click at [769, 231] on input "Request response" at bounding box center [758, 229] width 22 height 22
checkbox input "true"
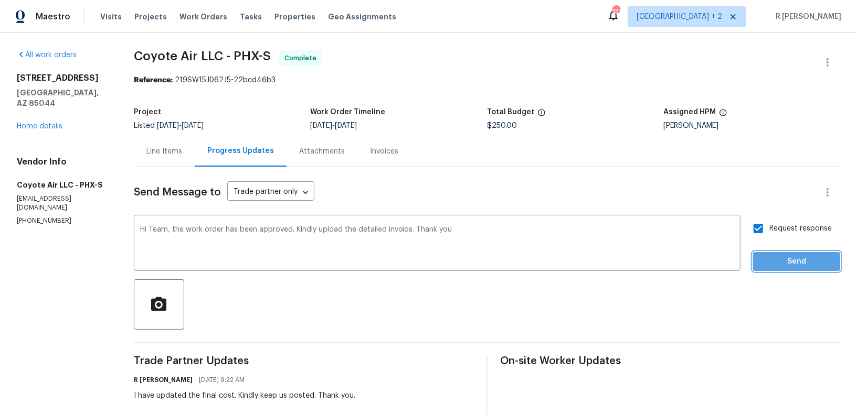
click at [782, 265] on span "Send" at bounding box center [796, 261] width 70 height 13
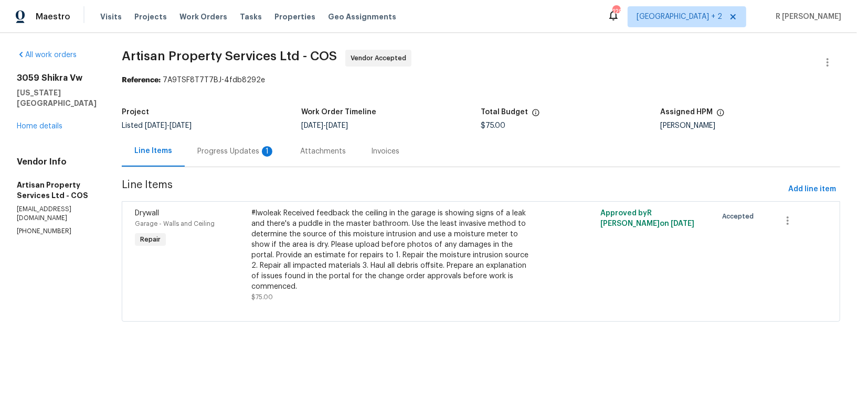
click at [207, 151] on div "Progress Updates 1" at bounding box center [236, 151] width 78 height 10
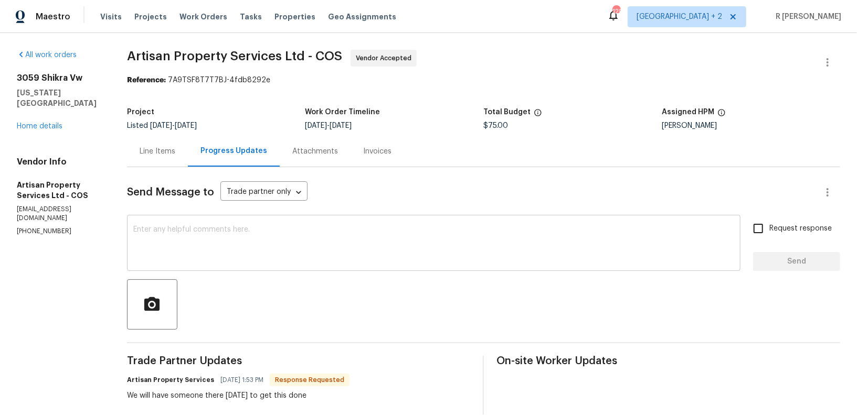
click at [268, 252] on textarea at bounding box center [433, 244] width 601 height 37
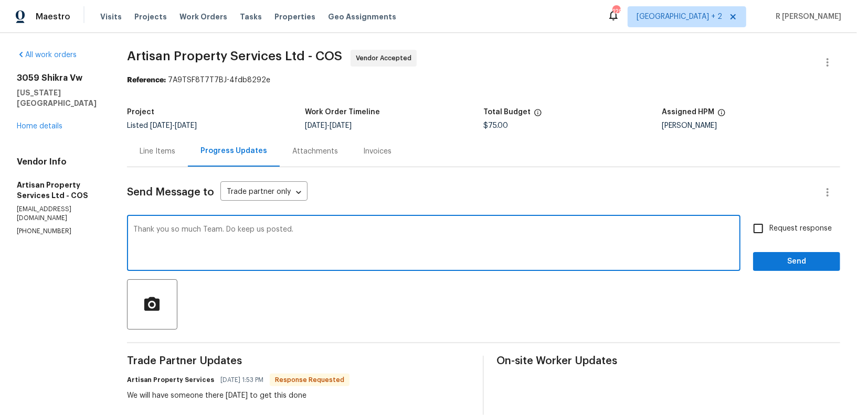
type textarea "Thank you so much Team. Do keep us posted."
click at [797, 232] on span "Request response" at bounding box center [800, 228] width 62 height 11
click at [769, 232] on input "Request response" at bounding box center [758, 229] width 22 height 22
checkbox input "true"
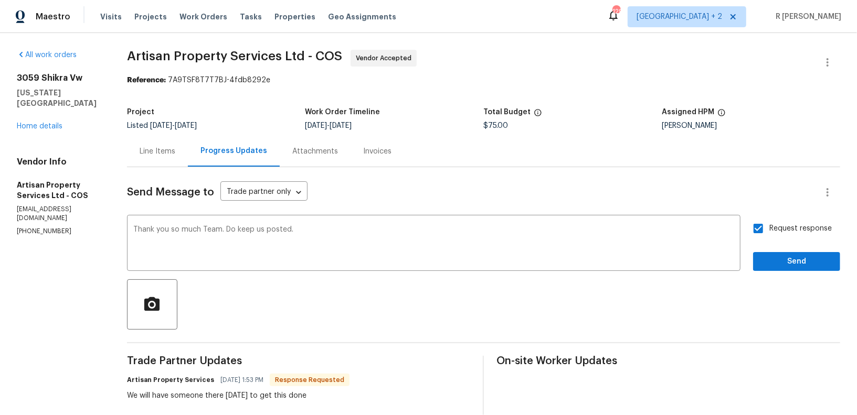
click at [789, 271] on div "Send Message to Trade partner only Trade partner only ​ Thank you so much Team.…" at bounding box center [483, 393] width 713 height 453
click at [783, 266] on span "Send" at bounding box center [796, 261] width 70 height 13
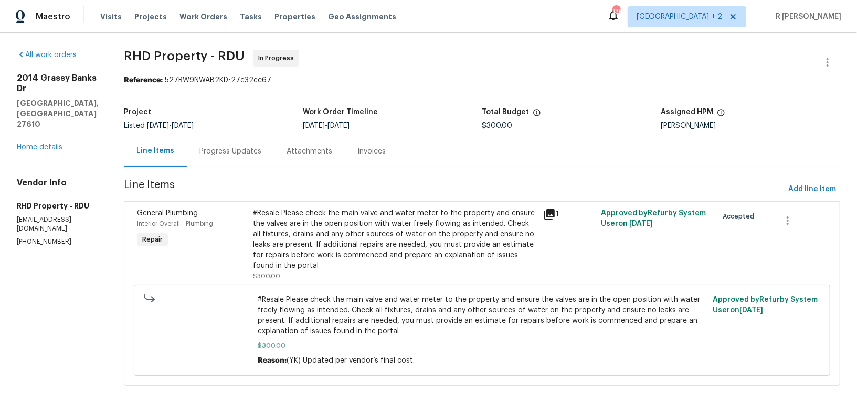
click at [233, 152] on div "Progress Updates" at bounding box center [230, 151] width 62 height 10
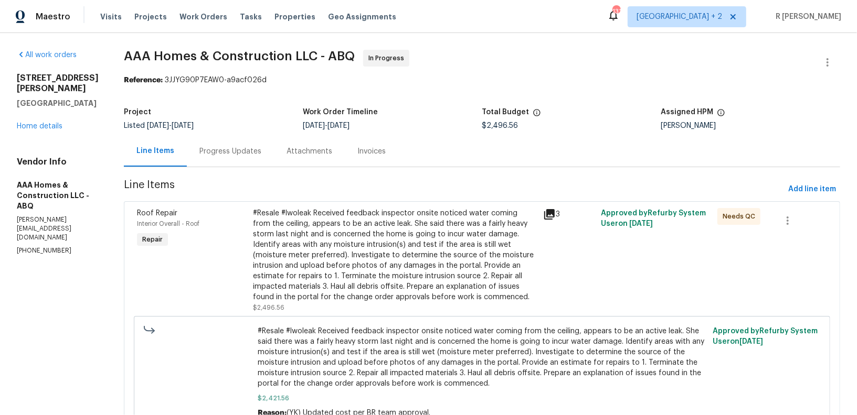
click at [228, 149] on div "Progress Updates" at bounding box center [230, 151] width 62 height 10
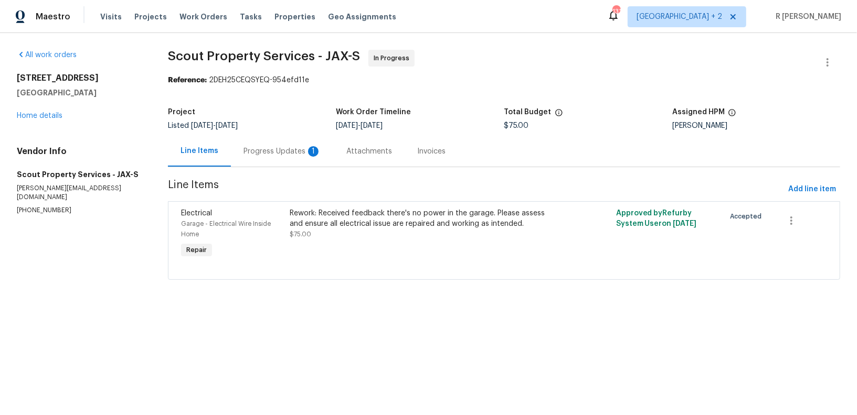
click at [264, 155] on div "Progress Updates 1" at bounding box center [282, 151] width 78 height 10
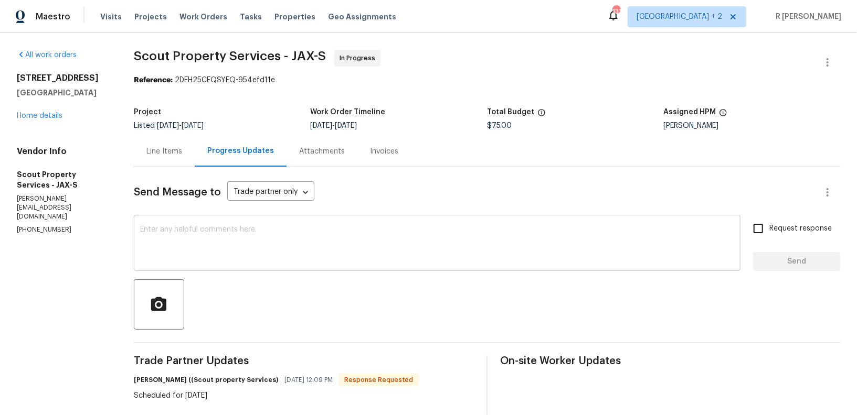
scroll to position [145, 0]
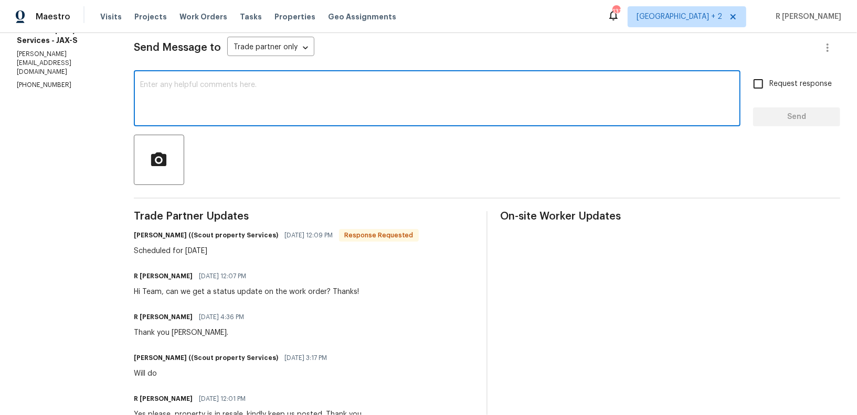
click at [335, 92] on textarea at bounding box center [437, 99] width 594 height 37
type textarea "Thank you."
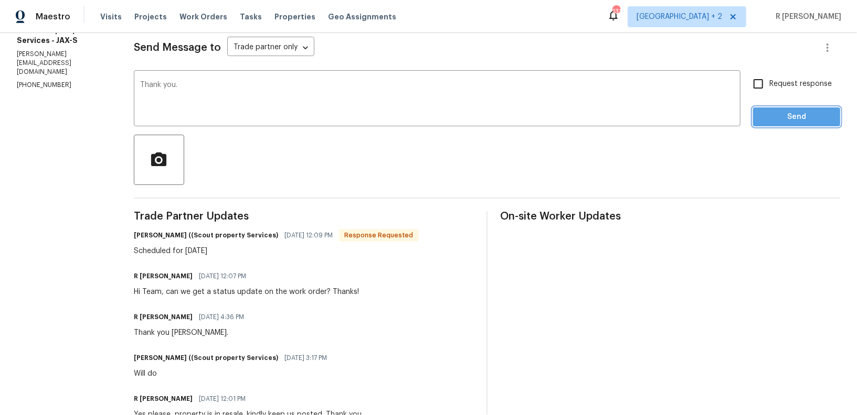
click at [793, 112] on span "Send" at bounding box center [796, 117] width 70 height 13
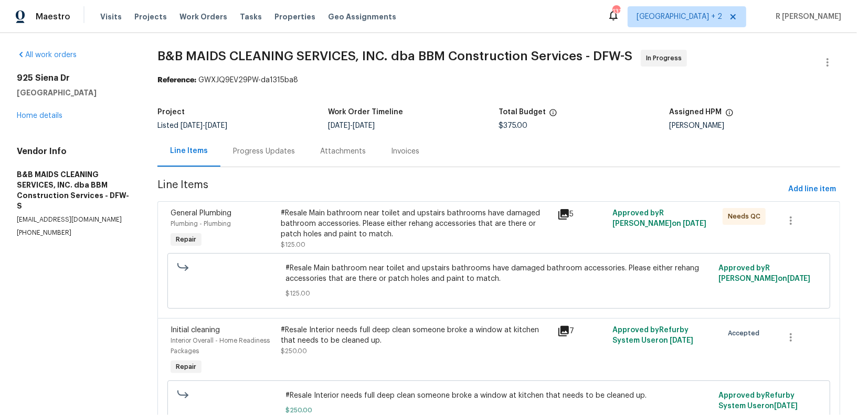
click at [265, 144] on div "Progress Updates" at bounding box center [263, 151] width 87 height 31
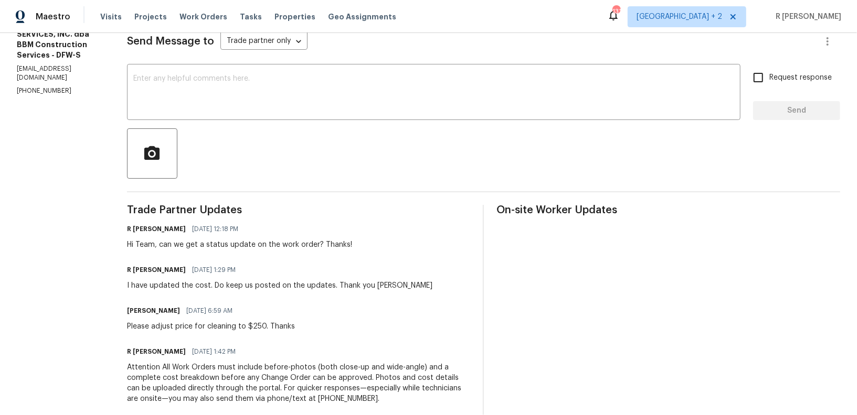
scroll to position [167, 0]
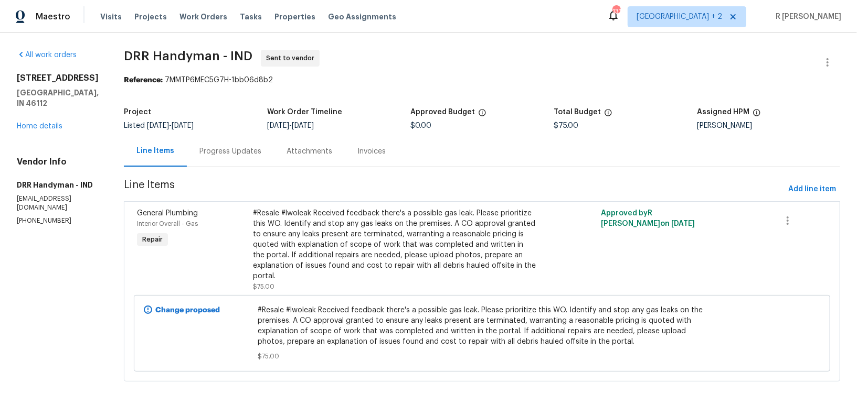
click at [208, 153] on div "Progress Updates" at bounding box center [230, 151] width 62 height 10
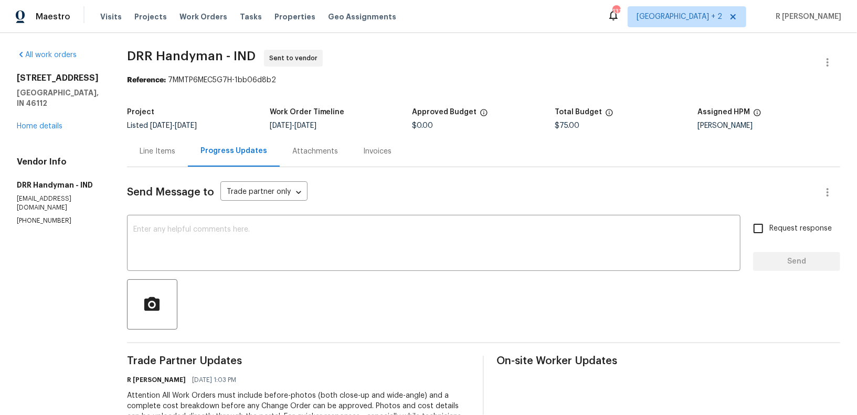
click at [25, 197] on div "Vendor Info DRR Handyman - IND ericadltn@yahoo.com (317) 488-9602" at bounding box center [59, 191] width 85 height 69
copy p "(317) 488-9602"
click at [492, 232] on textarea at bounding box center [433, 244] width 601 height 37
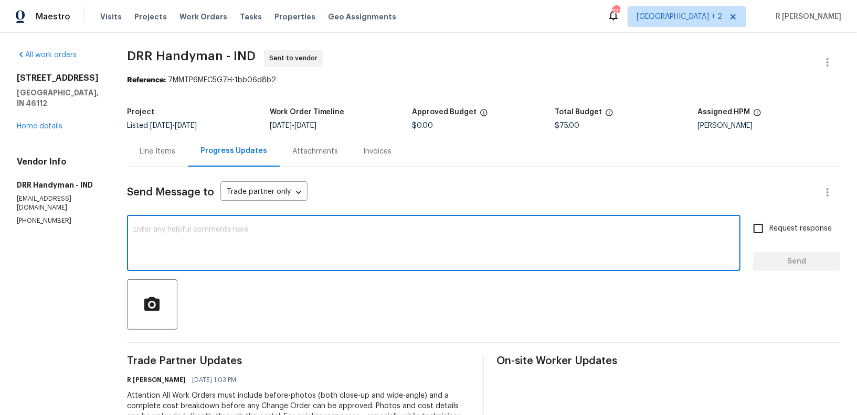
paste textarea "Hi Team, we sent you a text message through RingCentral to get a status update …"
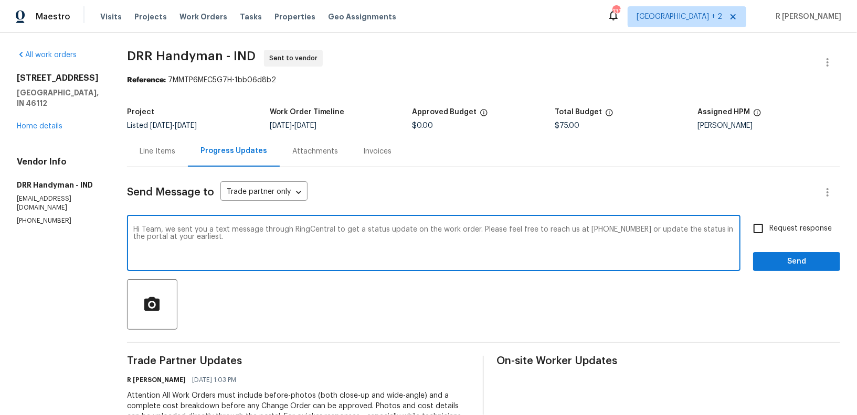
type textarea "Hi Team, we sent you a text message through RingCentral to get a status update …"
click at [821, 264] on span "Send" at bounding box center [796, 261] width 70 height 13
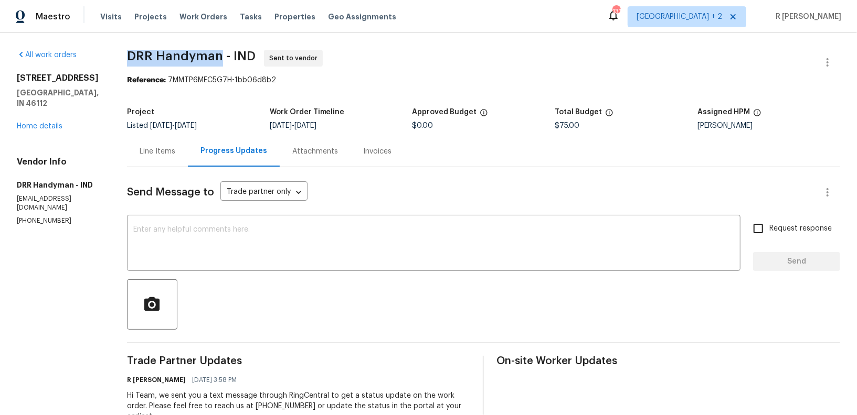
drag, startPoint x: 222, startPoint y: 58, endPoint x: 129, endPoint y: 58, distance: 92.8
click at [129, 58] on span "DRR Handyman - IND" at bounding box center [191, 56] width 129 height 13
copy span "DRR Handyman"
